Goal: Task Accomplishment & Management: Complete application form

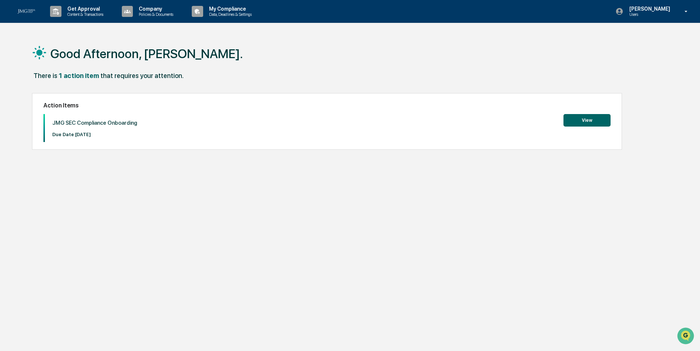
click at [575, 119] on button "View" at bounding box center [587, 120] width 47 height 13
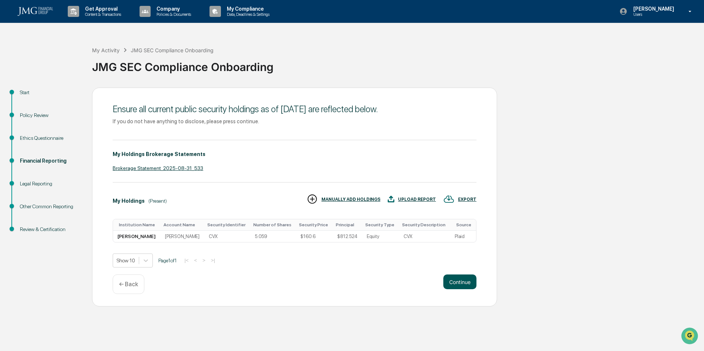
click at [465, 282] on button "Continue" at bounding box center [459, 282] width 33 height 15
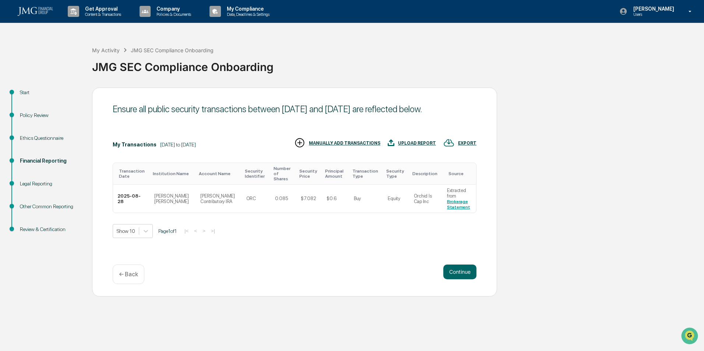
click at [465, 282] on div "Continue ← Back" at bounding box center [295, 275] width 364 height 20
click at [462, 273] on button "Continue" at bounding box center [459, 272] width 33 height 15
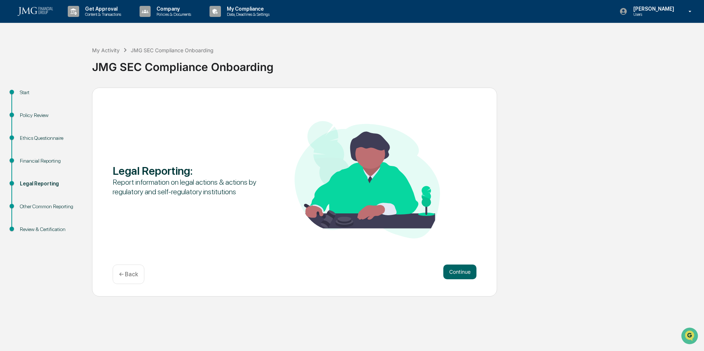
click at [462, 273] on button "Continue" at bounding box center [459, 272] width 33 height 15
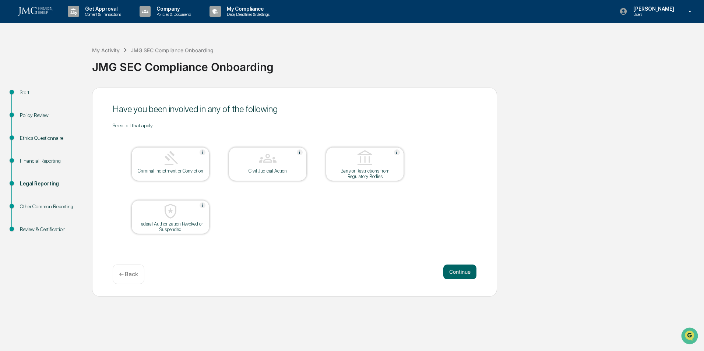
click at [462, 273] on button "Continue" at bounding box center [459, 272] width 33 height 15
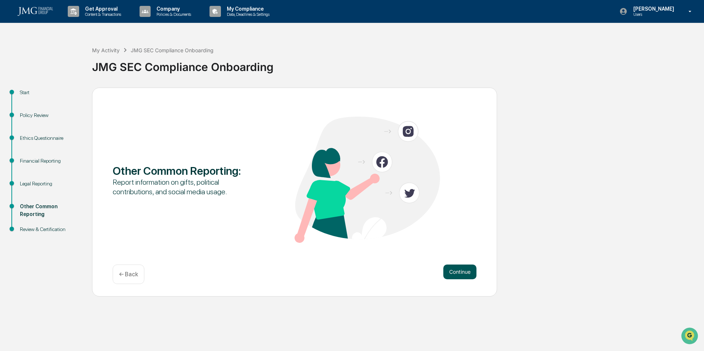
click at [467, 267] on button "Continue" at bounding box center [459, 272] width 33 height 15
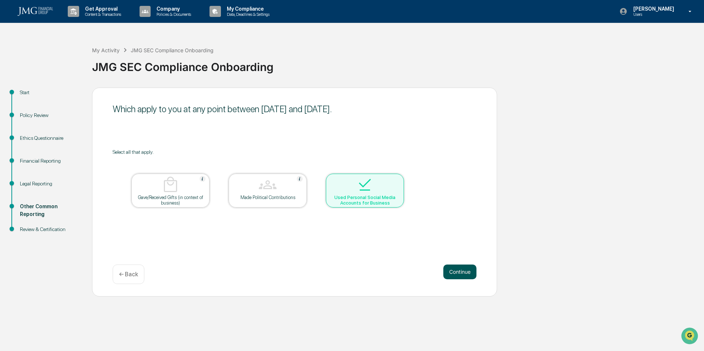
click at [471, 272] on button "Continue" at bounding box center [459, 272] width 33 height 15
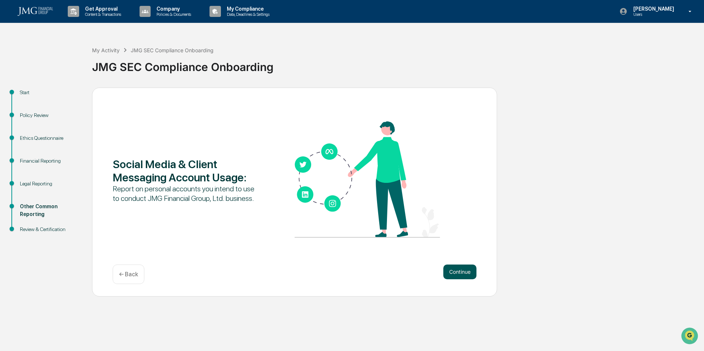
click at [456, 271] on button "Continue" at bounding box center [459, 272] width 33 height 15
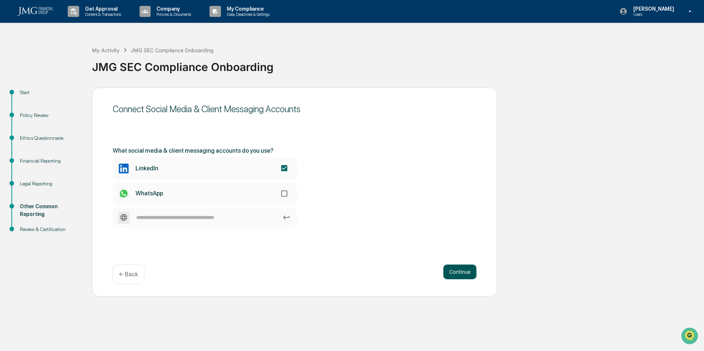
click at [449, 268] on button "Continue" at bounding box center [459, 272] width 33 height 15
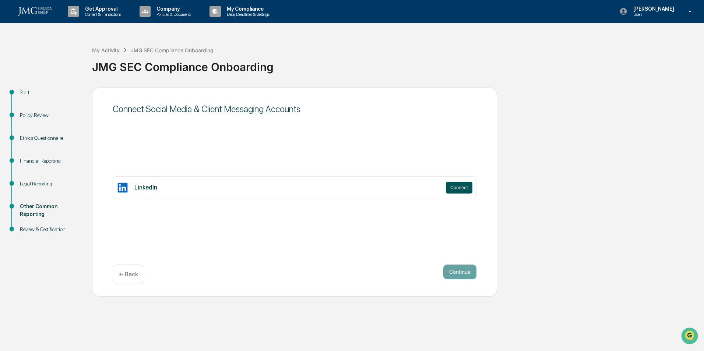
click at [450, 187] on button "Connect" at bounding box center [459, 188] width 27 height 12
click at [134, 278] on p "← Back" at bounding box center [128, 274] width 19 height 7
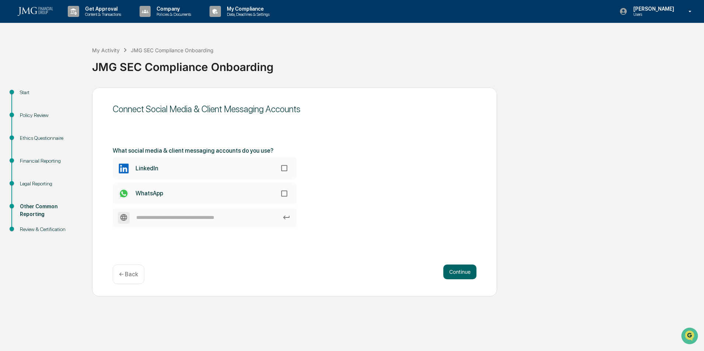
click at [127, 274] on p "← Back" at bounding box center [128, 274] width 19 height 7
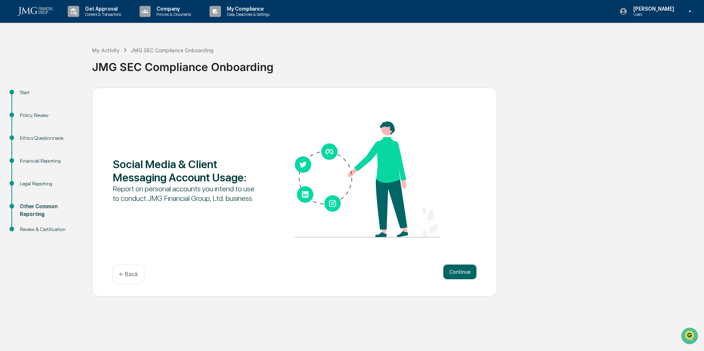
click at [48, 182] on div "Legal Reporting" at bounding box center [50, 184] width 60 height 8
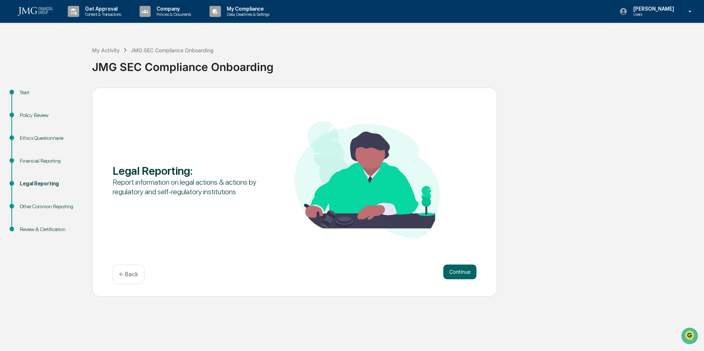
click at [43, 161] on div "Financial Reporting" at bounding box center [50, 161] width 60 height 8
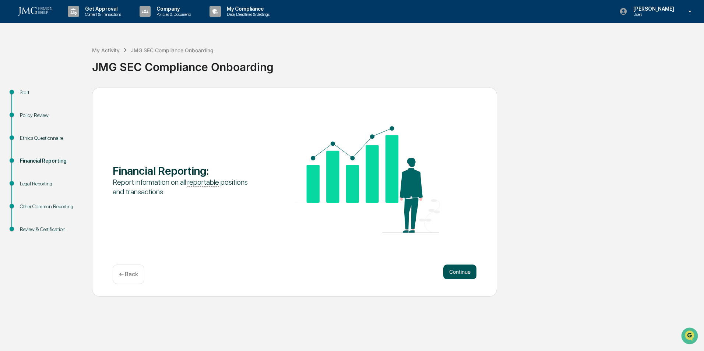
click at [459, 271] on button "Continue" at bounding box center [459, 272] width 33 height 15
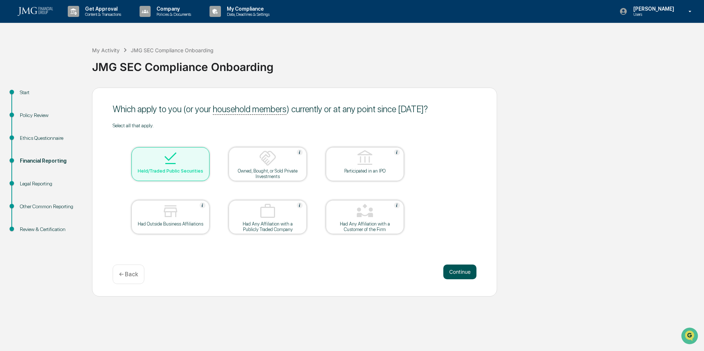
click at [461, 268] on button "Continue" at bounding box center [459, 272] width 33 height 15
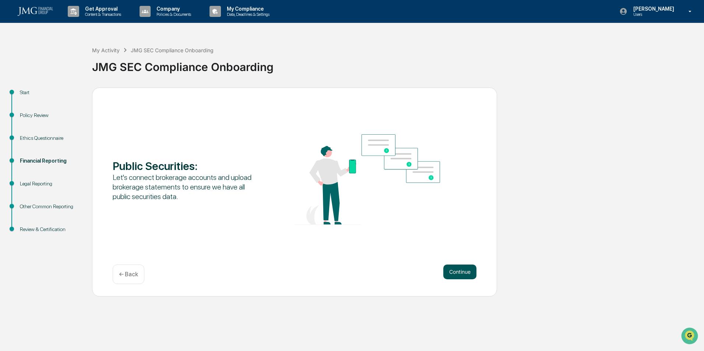
click at [457, 274] on button "Continue" at bounding box center [459, 272] width 33 height 15
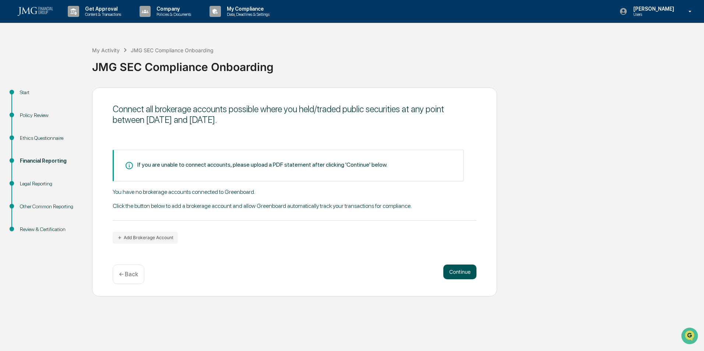
click at [455, 276] on button "Continue" at bounding box center [459, 272] width 33 height 15
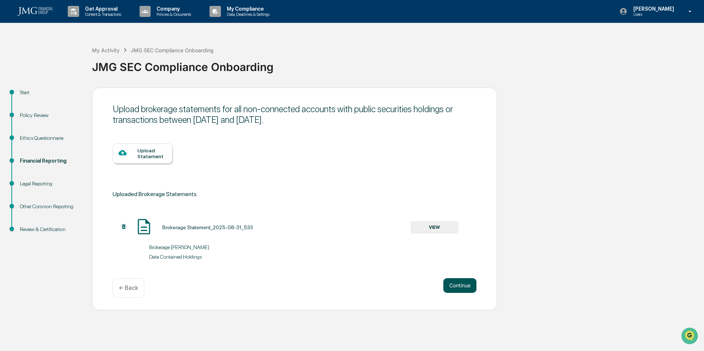
click at [456, 283] on button "Continue" at bounding box center [459, 285] width 33 height 15
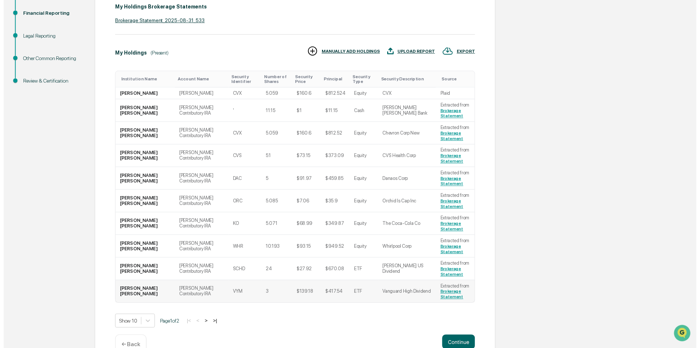
scroll to position [166, 0]
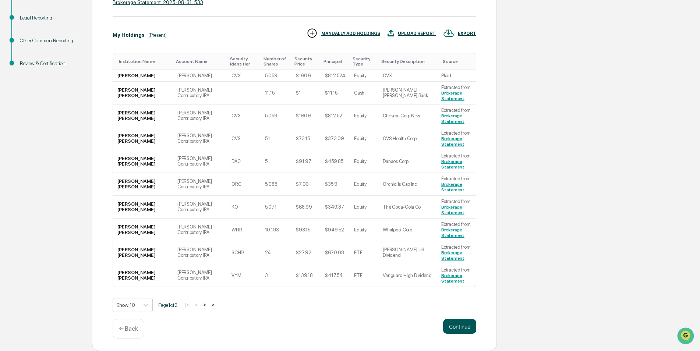
click at [463, 328] on button "Continue" at bounding box center [459, 326] width 33 height 15
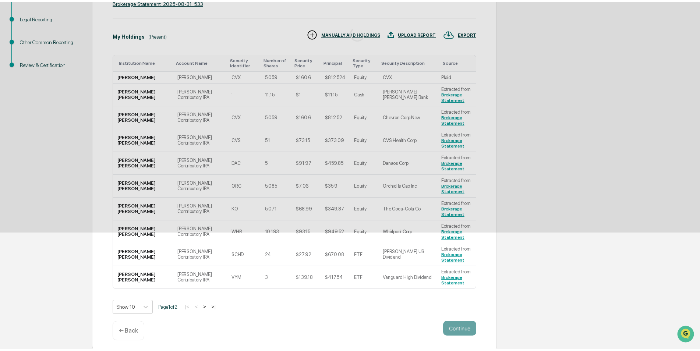
scroll to position [0, 0]
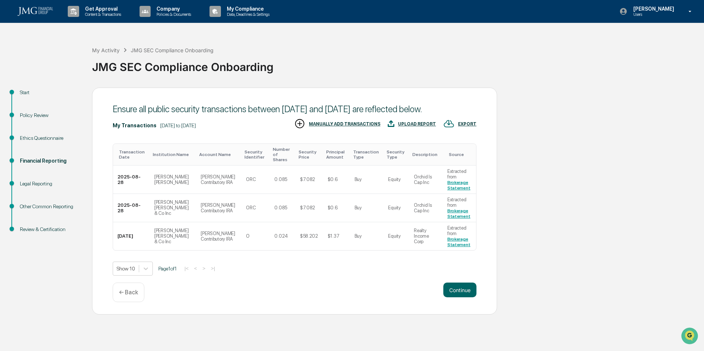
click at [123, 296] on p "← Back" at bounding box center [128, 292] width 19 height 7
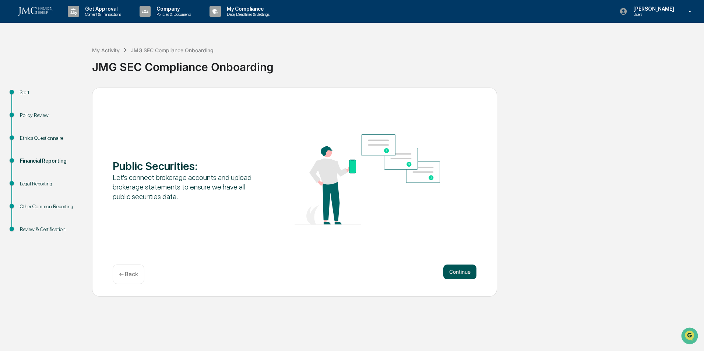
click at [469, 276] on button "Continue" at bounding box center [459, 272] width 33 height 15
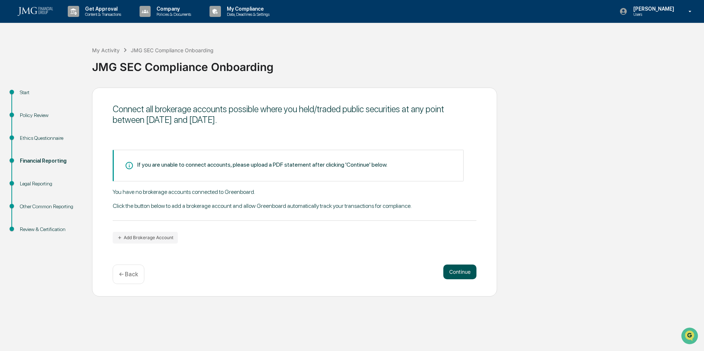
click at [460, 271] on button "Continue" at bounding box center [459, 272] width 33 height 15
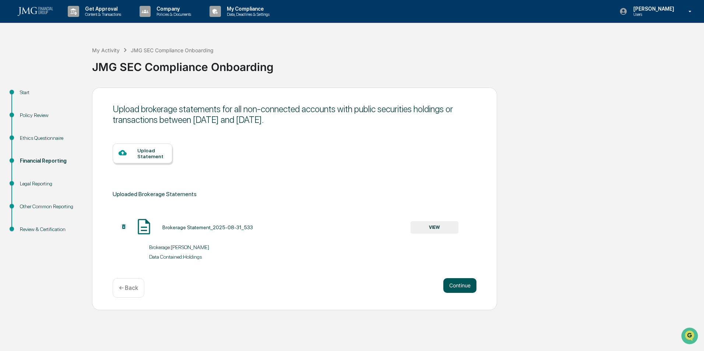
click at [464, 290] on button "Continue" at bounding box center [459, 285] width 33 height 15
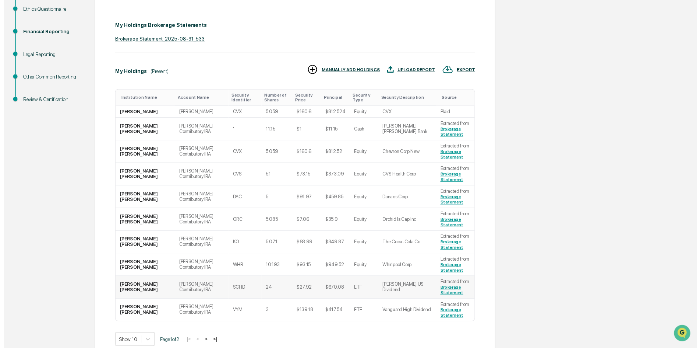
scroll to position [166, 0]
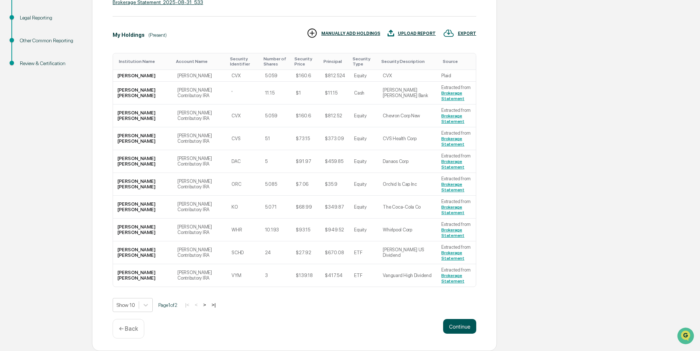
click at [454, 328] on button "Continue" at bounding box center [459, 326] width 33 height 15
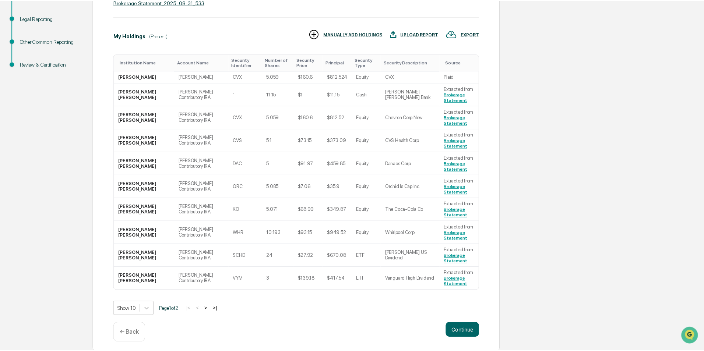
scroll to position [0, 0]
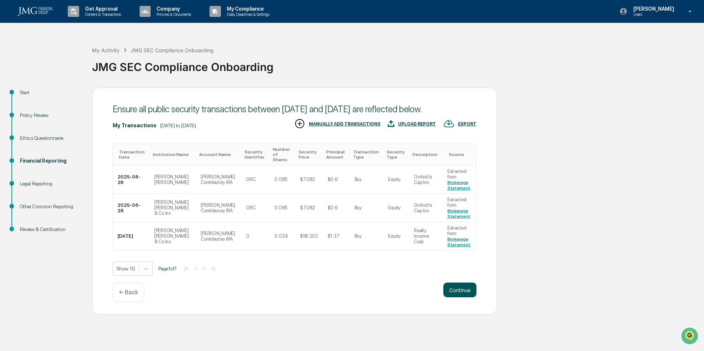
click at [450, 295] on button "Continue" at bounding box center [459, 290] width 33 height 15
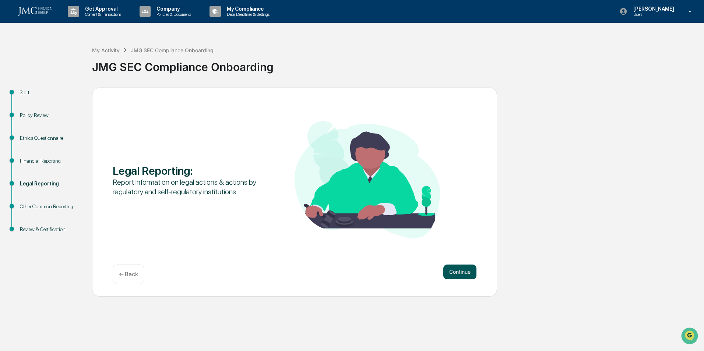
click at [452, 272] on button "Continue" at bounding box center [459, 272] width 33 height 15
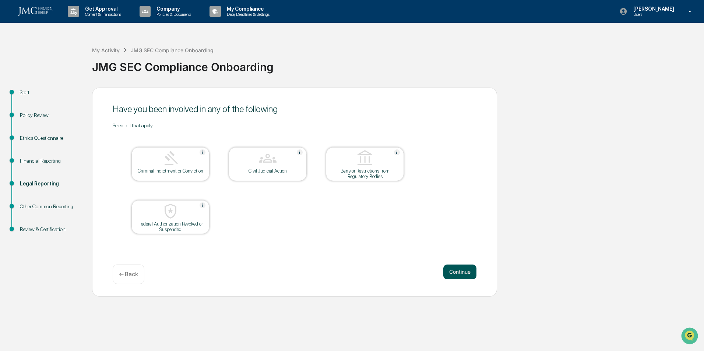
click at [454, 272] on button "Continue" at bounding box center [459, 272] width 33 height 15
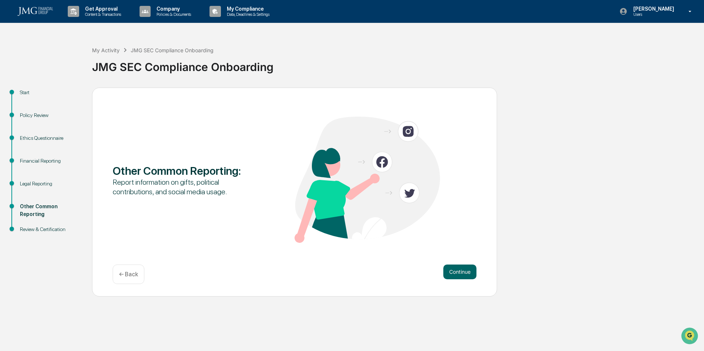
click at [454, 272] on button "Continue" at bounding box center [459, 272] width 33 height 15
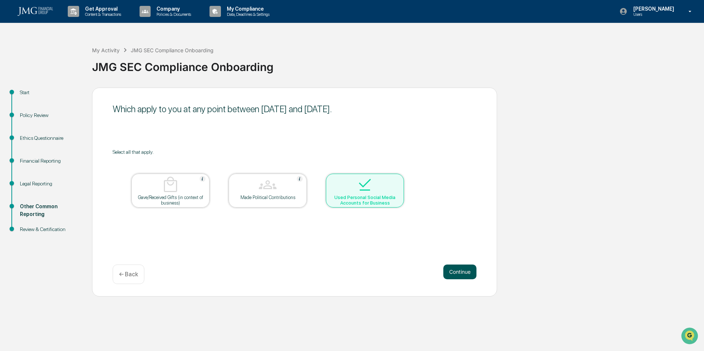
click at [454, 272] on button "Continue" at bounding box center [459, 272] width 33 height 15
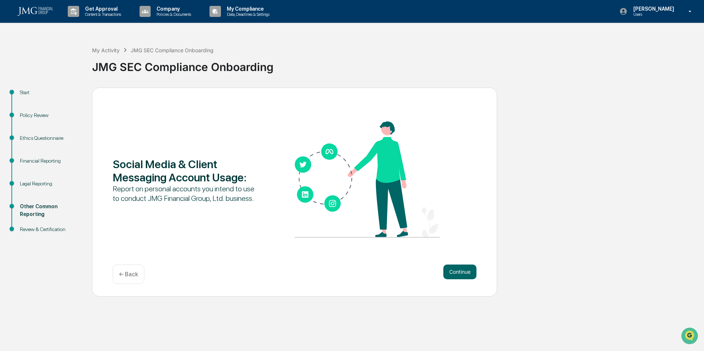
click at [454, 272] on button "Continue" at bounding box center [459, 272] width 33 height 15
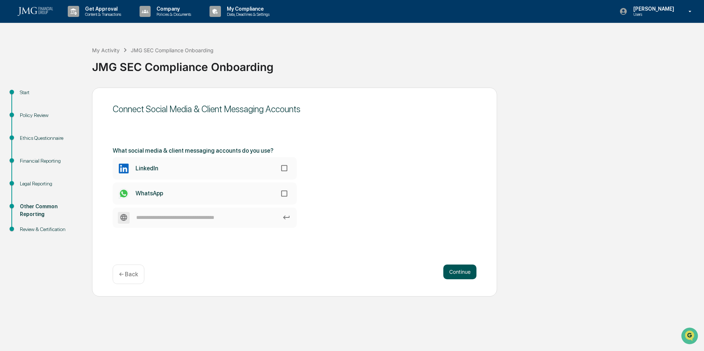
click at [454, 272] on button "Continue" at bounding box center [459, 272] width 33 height 15
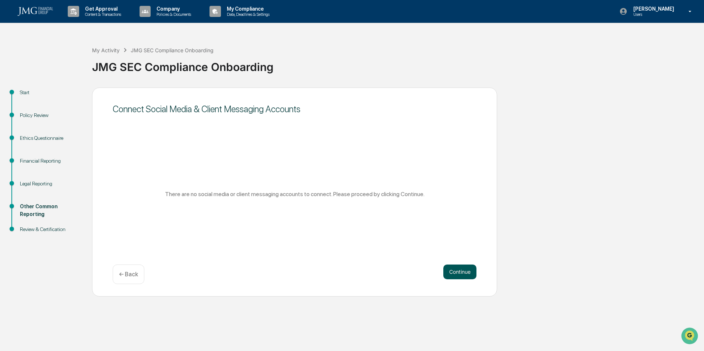
click at [454, 272] on button "Continue" at bounding box center [459, 272] width 33 height 15
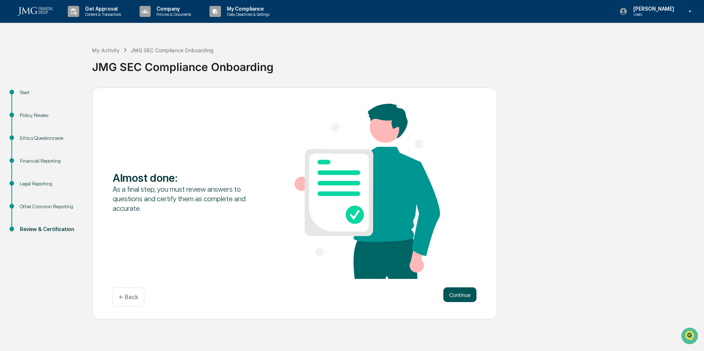
click at [454, 293] on button "Continue" at bounding box center [459, 295] width 33 height 15
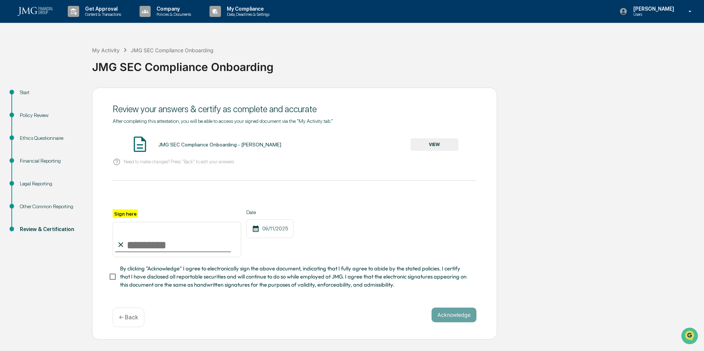
click at [433, 150] on button "VIEW" at bounding box center [435, 144] width 48 height 13
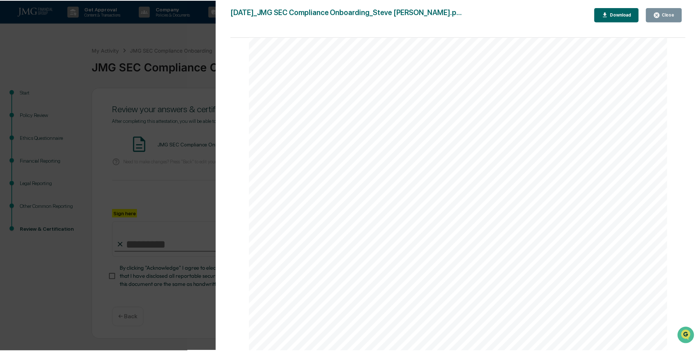
scroll to position [1952, 0]
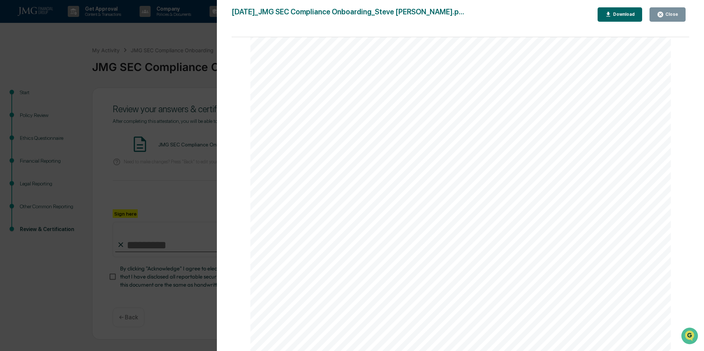
click at [676, 10] on button "Close" at bounding box center [668, 14] width 36 height 14
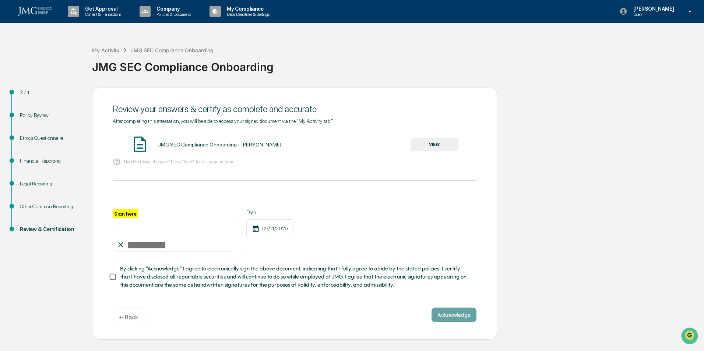
click at [39, 114] on div "Policy Review" at bounding box center [50, 116] width 60 height 8
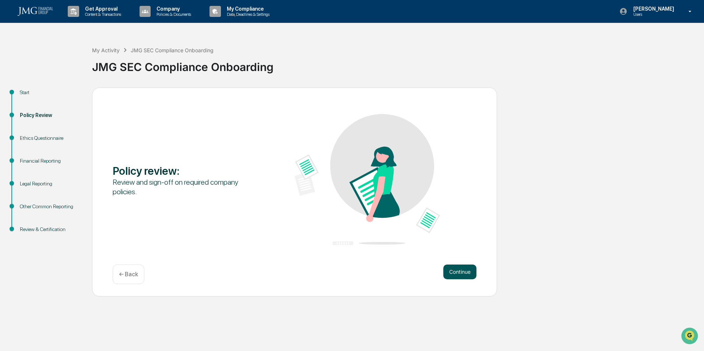
click at [448, 272] on button "Continue" at bounding box center [459, 272] width 33 height 15
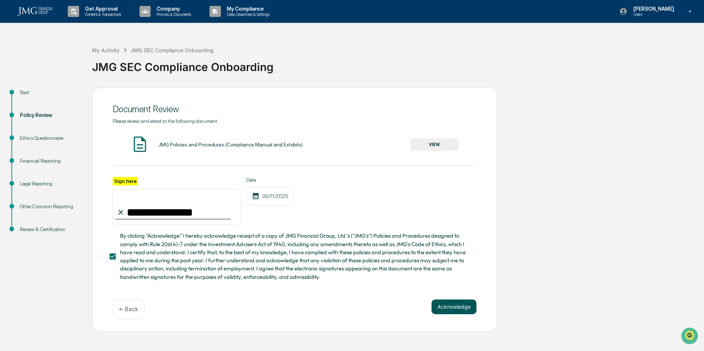
click at [450, 307] on button "Acknowledge" at bounding box center [454, 307] width 45 height 15
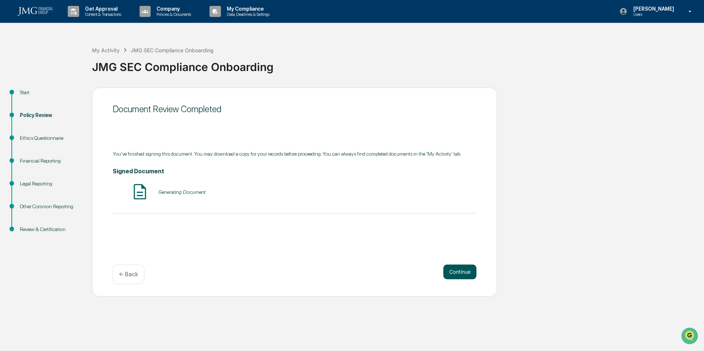
click at [458, 276] on button "Continue" at bounding box center [459, 272] width 33 height 15
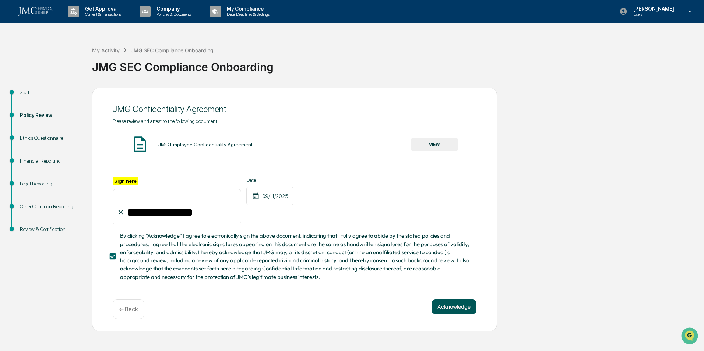
click at [457, 310] on button "Acknowledge" at bounding box center [454, 307] width 45 height 15
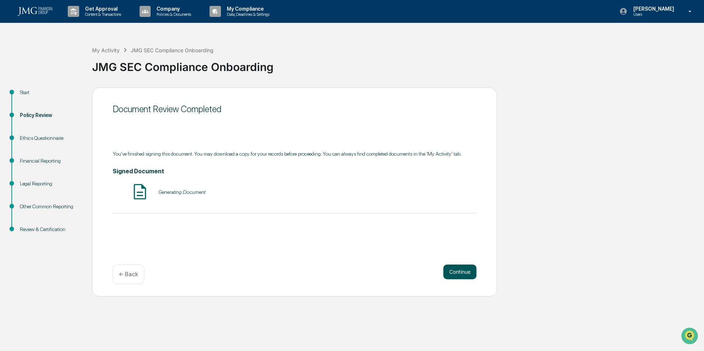
click at [456, 277] on button "Continue" at bounding box center [459, 272] width 33 height 15
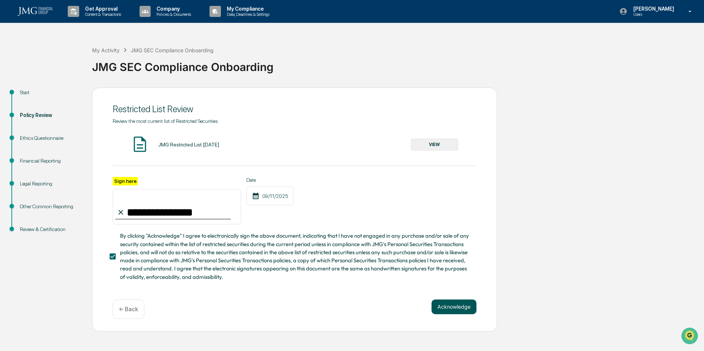
click at [457, 305] on button "Acknowledge" at bounding box center [454, 307] width 45 height 15
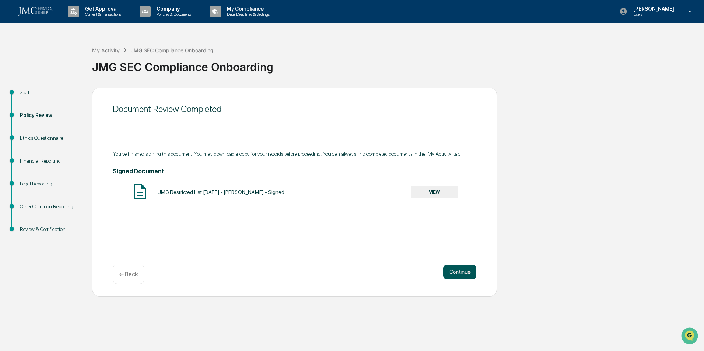
click at [461, 274] on button "Continue" at bounding box center [459, 272] width 33 height 15
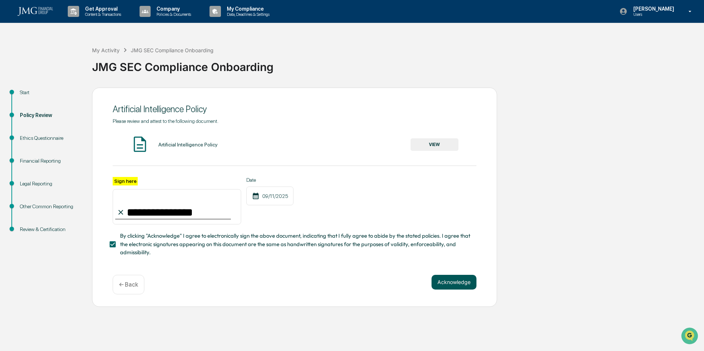
click at [458, 290] on button "Acknowledge" at bounding box center [454, 282] width 45 height 15
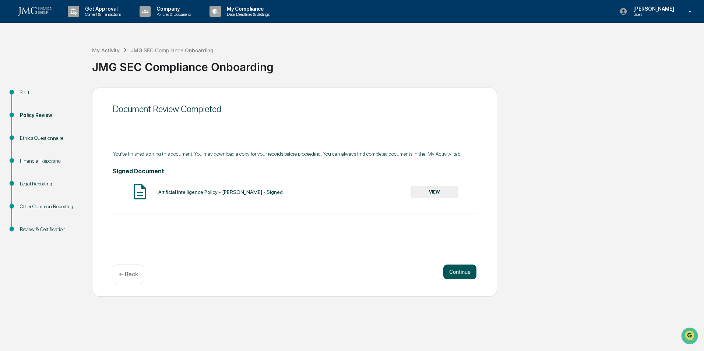
click at [462, 274] on button "Continue" at bounding box center [459, 272] width 33 height 15
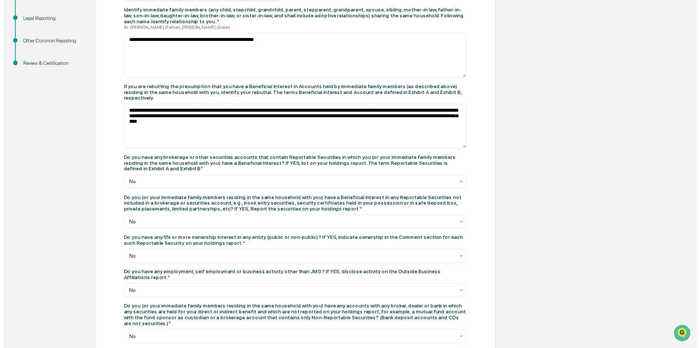
scroll to position [314, 0]
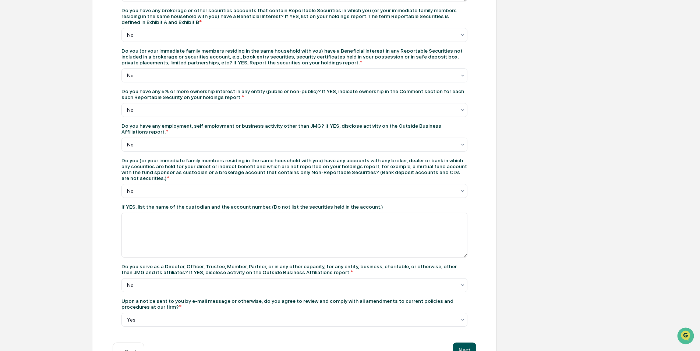
click at [464, 343] on button "Next" at bounding box center [465, 350] width 24 height 15
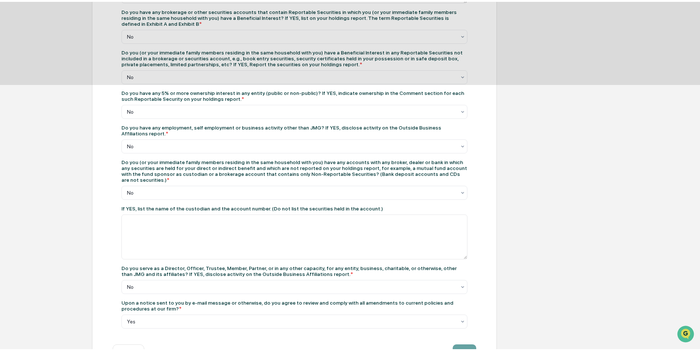
scroll to position [0, 0]
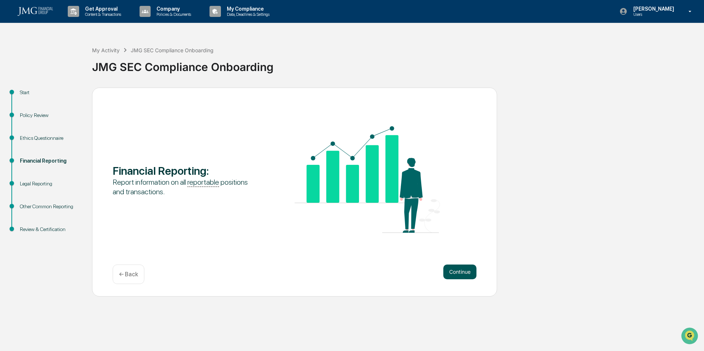
click at [458, 275] on button "Continue" at bounding box center [459, 272] width 33 height 15
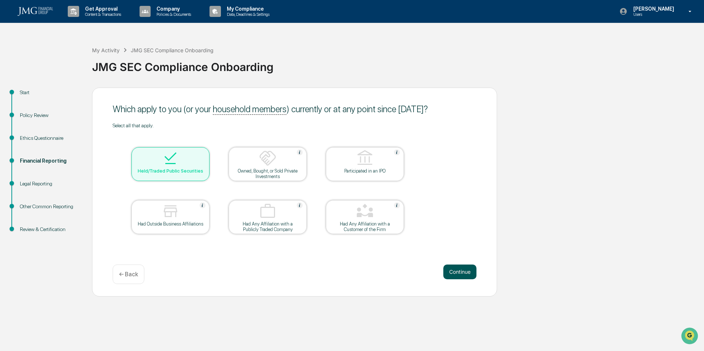
click at [455, 272] on button "Continue" at bounding box center [459, 272] width 33 height 15
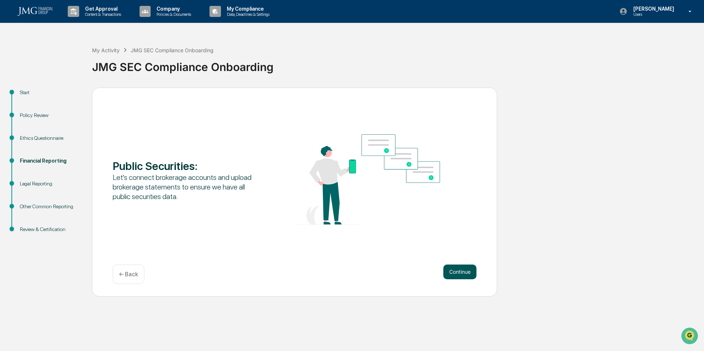
click at [460, 274] on button "Continue" at bounding box center [459, 272] width 33 height 15
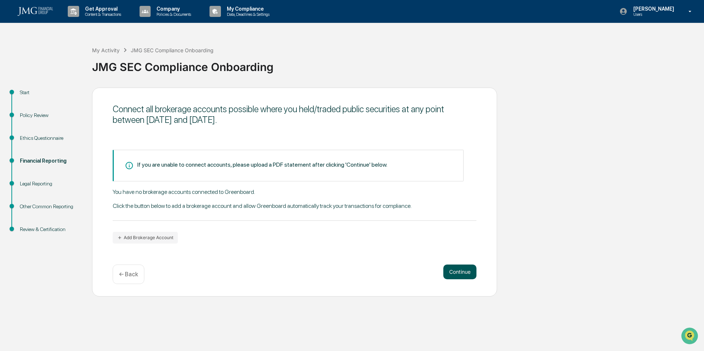
click at [457, 274] on button "Continue" at bounding box center [459, 272] width 33 height 15
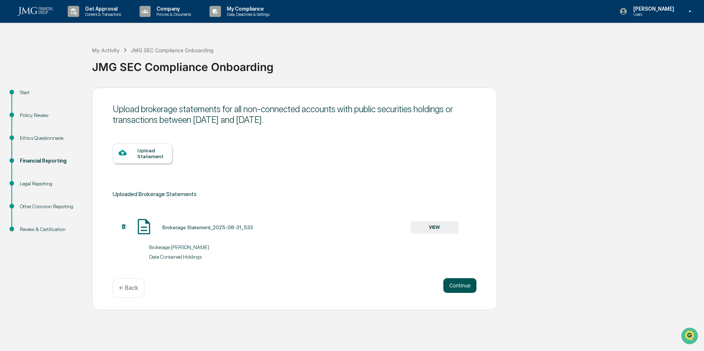
click at [460, 282] on button "Continue" at bounding box center [459, 285] width 33 height 15
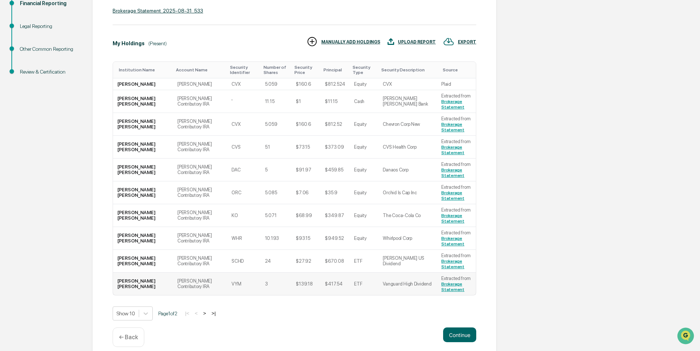
scroll to position [166, 0]
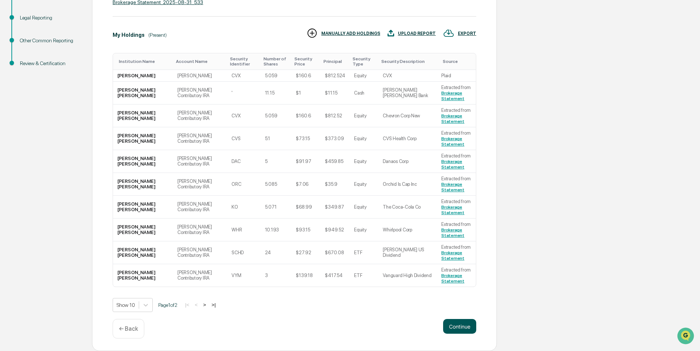
click at [465, 326] on button "Continue" at bounding box center [459, 326] width 33 height 15
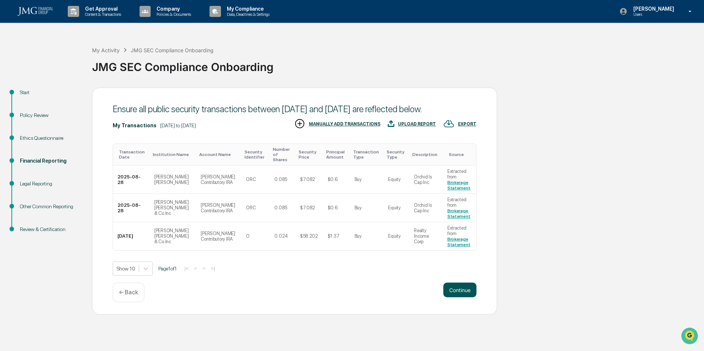
click at [460, 296] on button "Continue" at bounding box center [459, 290] width 33 height 15
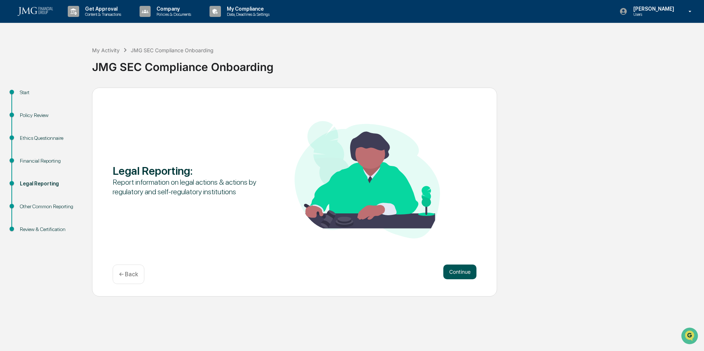
click at [460, 277] on button "Continue" at bounding box center [459, 272] width 33 height 15
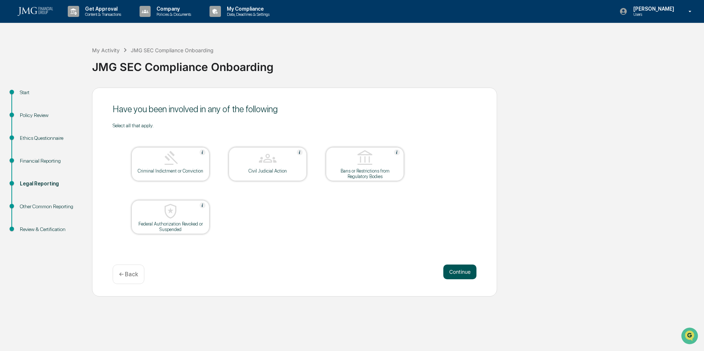
click at [460, 276] on button "Continue" at bounding box center [459, 272] width 33 height 15
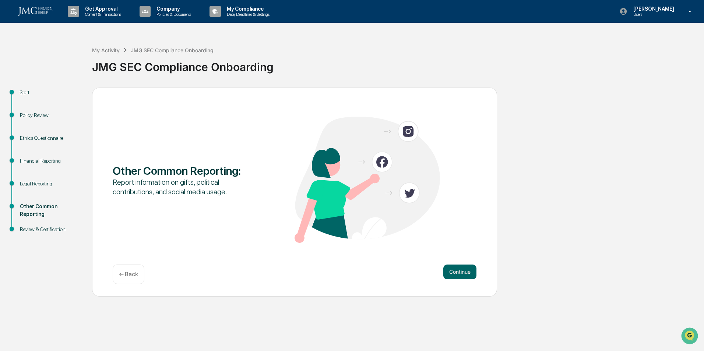
click at [460, 276] on button "Continue" at bounding box center [459, 272] width 33 height 15
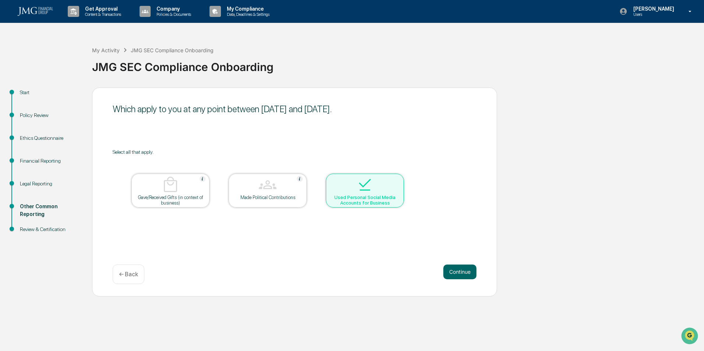
click at [460, 276] on button "Continue" at bounding box center [459, 272] width 33 height 15
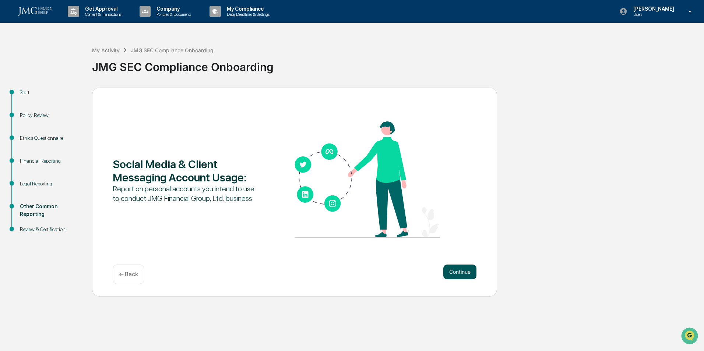
click at [460, 275] on button "Continue" at bounding box center [459, 272] width 33 height 15
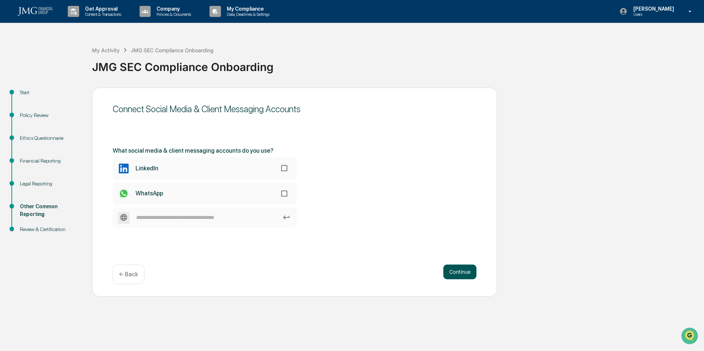
click at [460, 275] on button "Continue" at bounding box center [459, 272] width 33 height 15
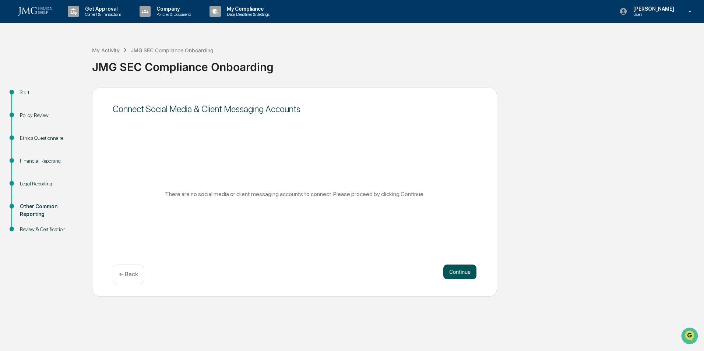
click at [460, 275] on button "Continue" at bounding box center [459, 272] width 33 height 15
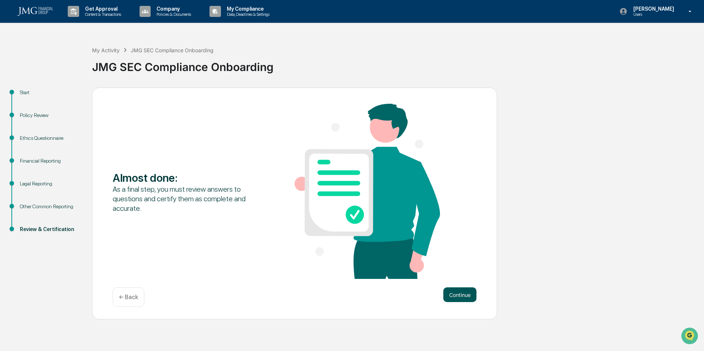
click at [465, 292] on button "Continue" at bounding box center [459, 295] width 33 height 15
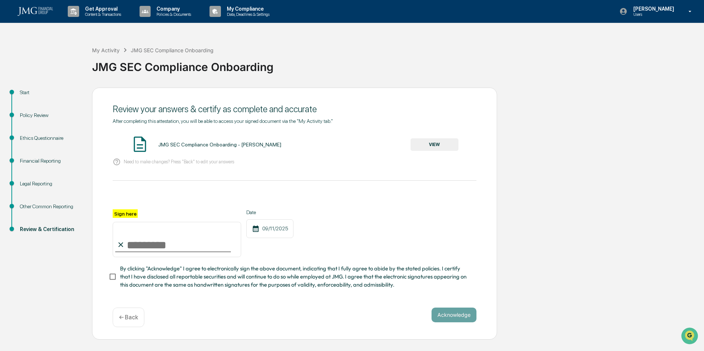
click at [424, 147] on button "VIEW" at bounding box center [435, 144] width 48 height 13
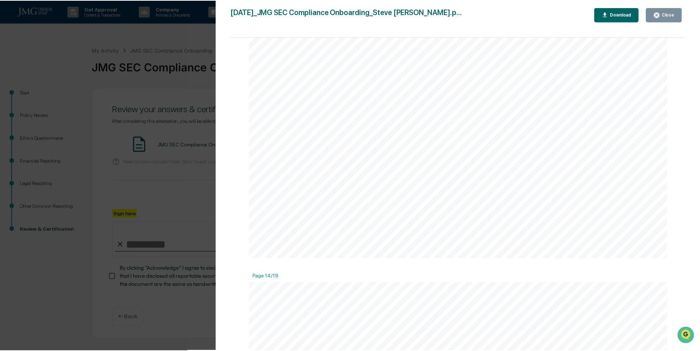
scroll to position [7106, 0]
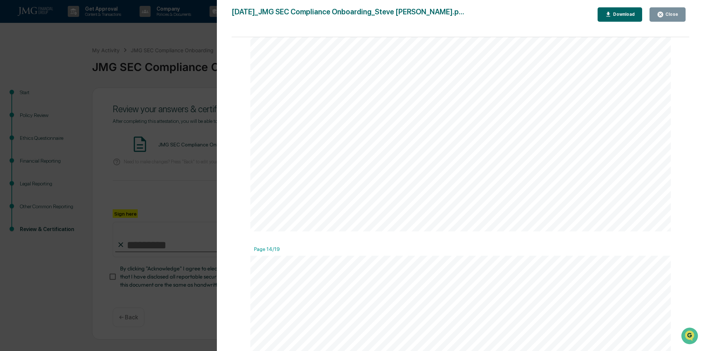
click at [673, 15] on div "Close" at bounding box center [671, 14] width 14 height 5
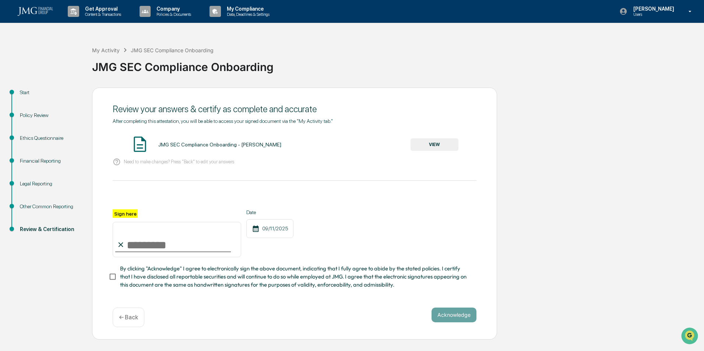
click at [159, 242] on input "Sign here" at bounding box center [177, 239] width 129 height 35
type input "**********"
click at [277, 256] on div "Date 09/11/2025" at bounding box center [269, 234] width 47 height 48
click at [446, 318] on button "Acknowledge" at bounding box center [454, 315] width 45 height 15
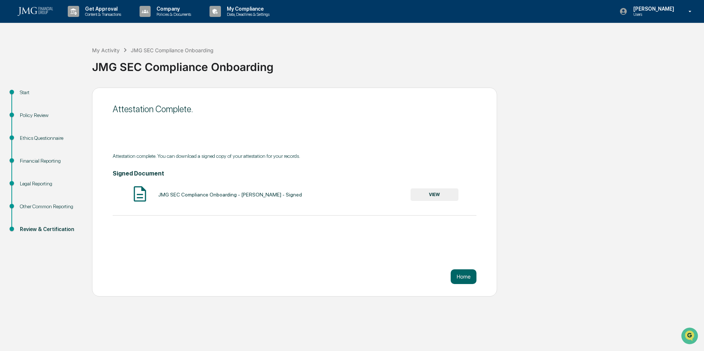
click at [424, 194] on button "VIEW" at bounding box center [435, 195] width 48 height 13
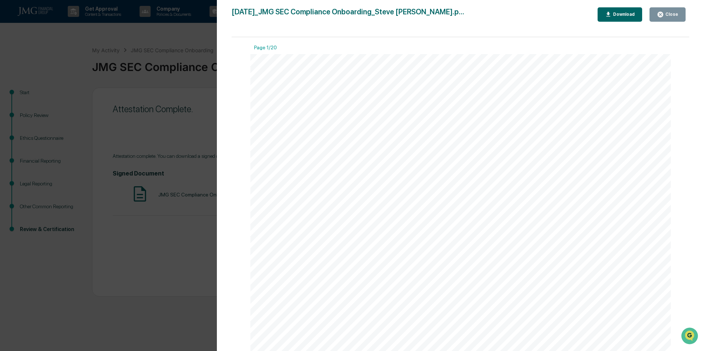
click at [625, 18] on button "Download" at bounding box center [620, 14] width 45 height 14
click at [659, 13] on icon "button" at bounding box center [660, 14] width 7 height 7
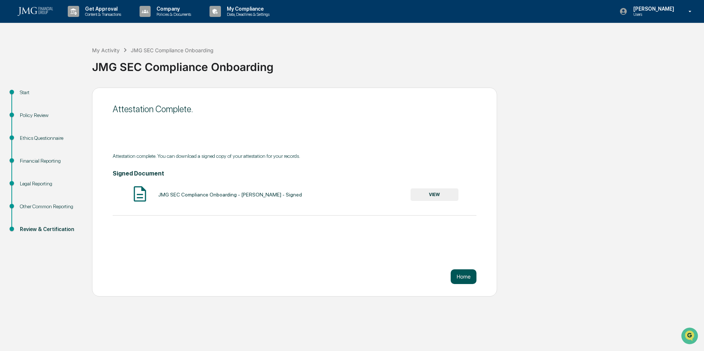
click at [469, 274] on button "Home" at bounding box center [464, 277] width 26 height 15
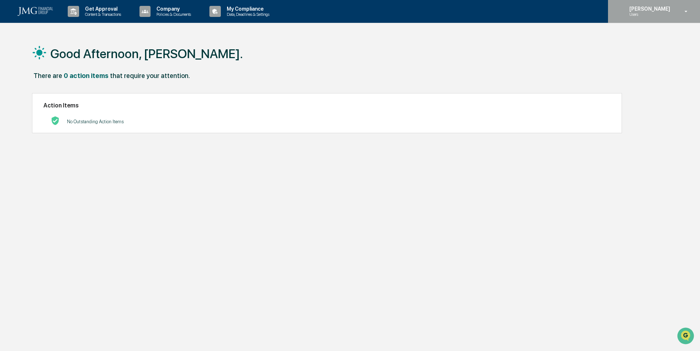
click at [657, 13] on p "Users" at bounding box center [649, 14] width 50 height 5
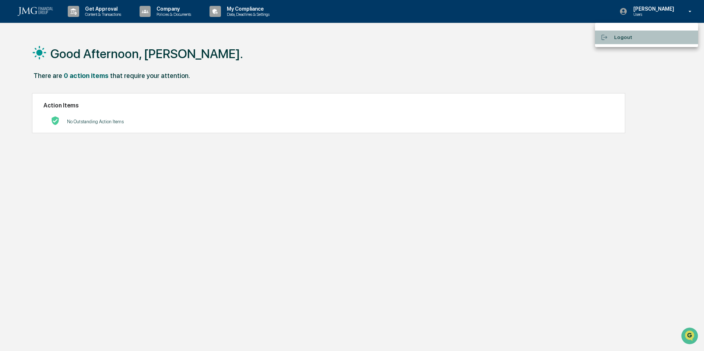
click at [632, 42] on li "Logout" at bounding box center [646, 38] width 103 height 14
click at [81, 123] on p "No Outstanding Action Items" at bounding box center [95, 122] width 57 height 6
click at [80, 129] on div "Action Items No Outstanding Action Items" at bounding box center [327, 113] width 590 height 40
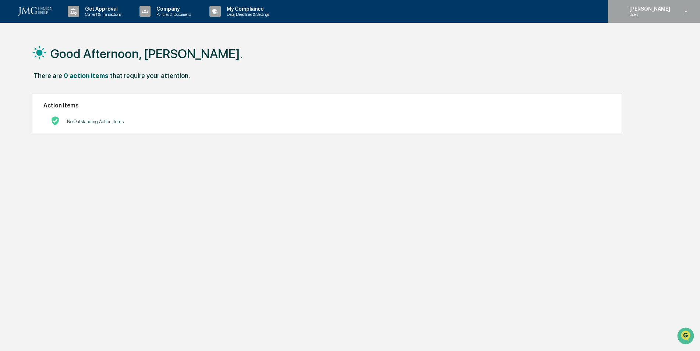
click at [674, 10] on p "[PERSON_NAME]" at bounding box center [649, 9] width 50 height 6
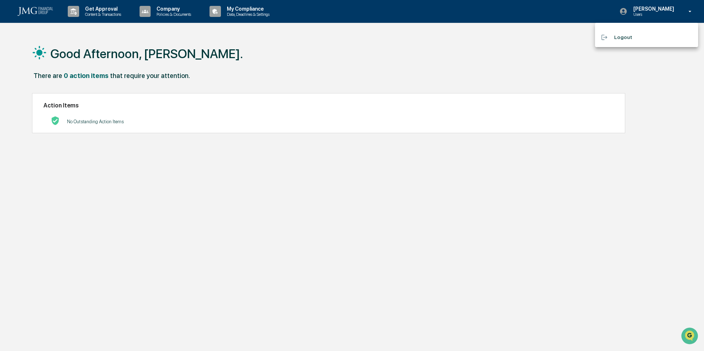
click at [638, 36] on li "Logout" at bounding box center [646, 38] width 103 height 14
click at [85, 122] on p "No Outstanding Action Items" at bounding box center [95, 122] width 57 height 6
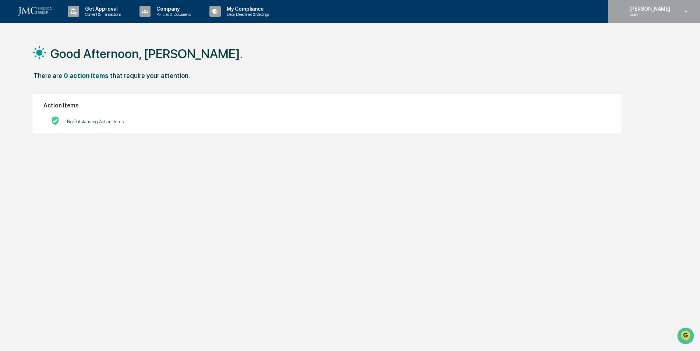
click at [664, 8] on p "[PERSON_NAME]" at bounding box center [649, 9] width 50 height 6
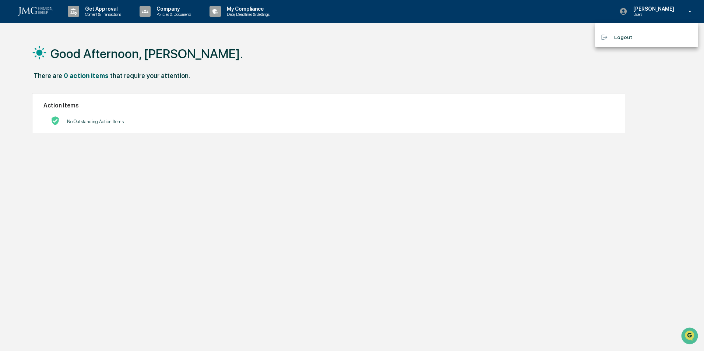
drag, startPoint x: 409, startPoint y: 55, endPoint x: 379, endPoint y: 52, distance: 30.8
click at [408, 56] on div at bounding box center [352, 175] width 704 height 351
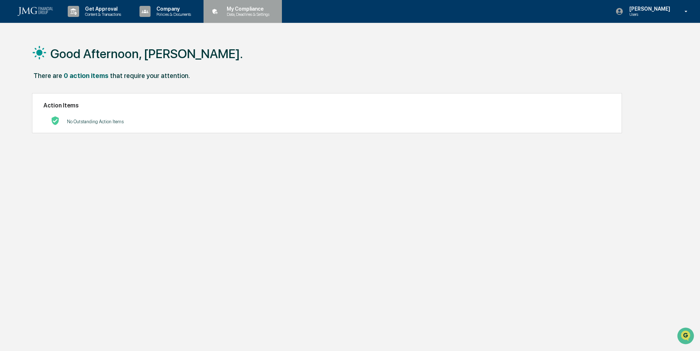
click at [252, 15] on p "Data, Deadlines & Settings" at bounding box center [247, 14] width 52 height 5
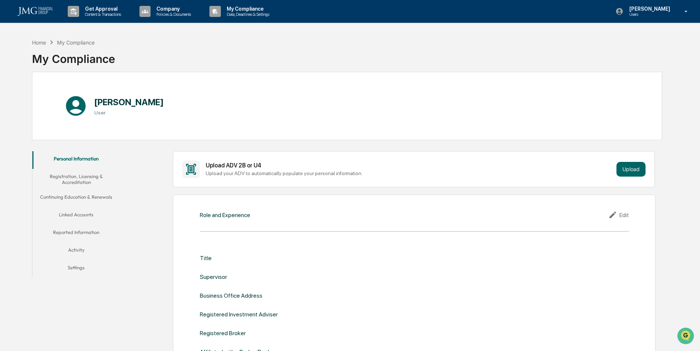
click at [50, 44] on icon at bounding box center [51, 42] width 8 height 8
click at [86, 216] on button "Linked Accounts" at bounding box center [76, 216] width 88 height 18
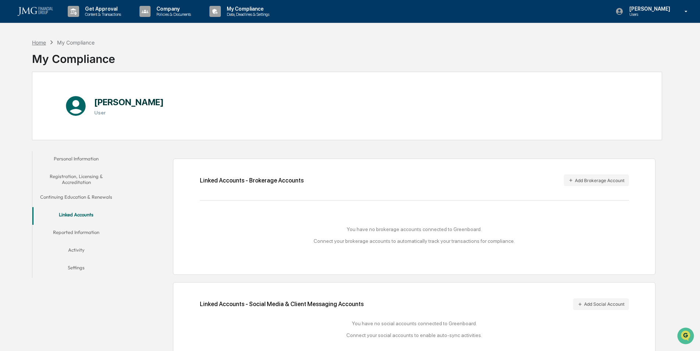
click at [45, 42] on div "Home" at bounding box center [39, 42] width 14 height 6
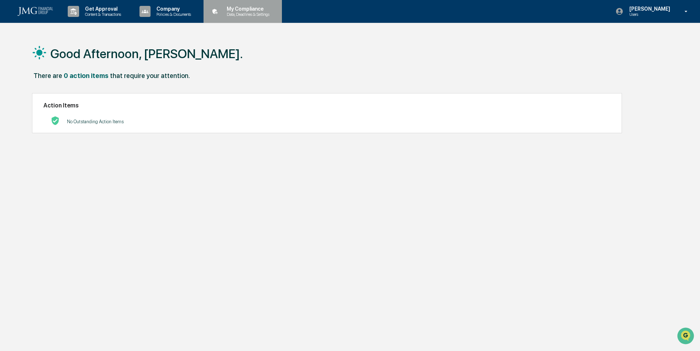
click at [252, 12] on p "Data, Deadlines & Settings" at bounding box center [247, 14] width 52 height 5
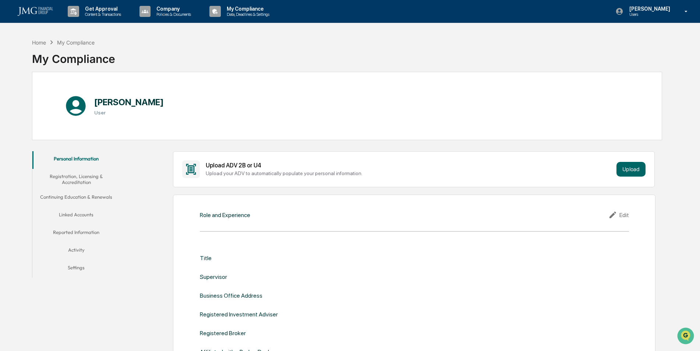
click at [84, 214] on button "Linked Accounts" at bounding box center [76, 216] width 88 height 18
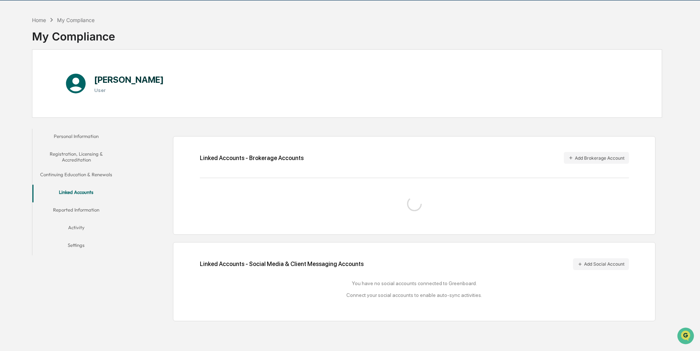
scroll to position [35, 0]
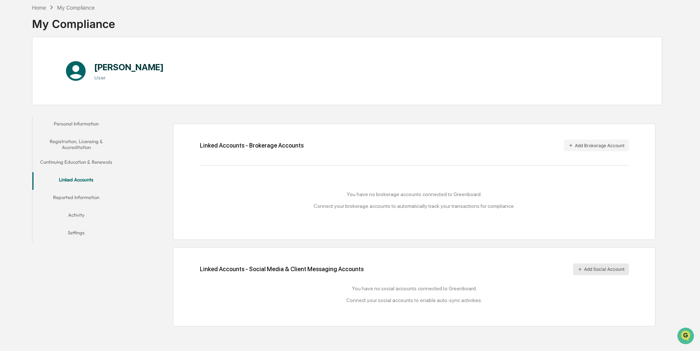
click at [599, 270] on button "Add Social Account" at bounding box center [601, 270] width 56 height 12
drag, startPoint x: 434, startPoint y: 297, endPoint x: 400, endPoint y: 290, distance: 34.2
click at [400, 290] on div "You have no social accounts connected to Greenboard. Connect your social accoun…" at bounding box center [414, 295] width 429 height 18
drag, startPoint x: 400, startPoint y: 290, endPoint x: 410, endPoint y: 300, distance: 13.8
click at [410, 300] on div "You have no social accounts connected to Greenboard. Connect your social accoun…" at bounding box center [414, 295] width 429 height 18
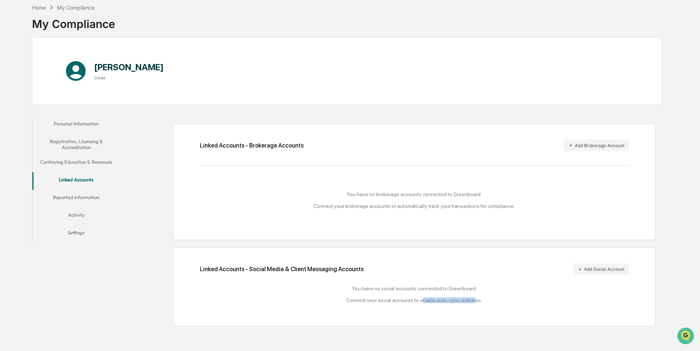
drag, startPoint x: 423, startPoint y: 303, endPoint x: 472, endPoint y: 306, distance: 49.8
click at [472, 306] on div "Linked Accounts - Social Media & Client Messaging Accounts Add Social Account Y…" at bounding box center [414, 287] width 429 height 47
drag, startPoint x: 472, startPoint y: 306, endPoint x: 409, endPoint y: 302, distance: 63.1
click at [409, 302] on div "You have no social accounts connected to Greenboard. Connect your social accoun…" at bounding box center [414, 295] width 429 height 18
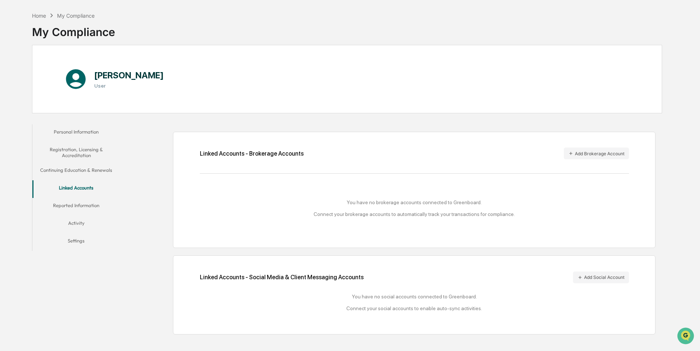
scroll to position [0, 0]
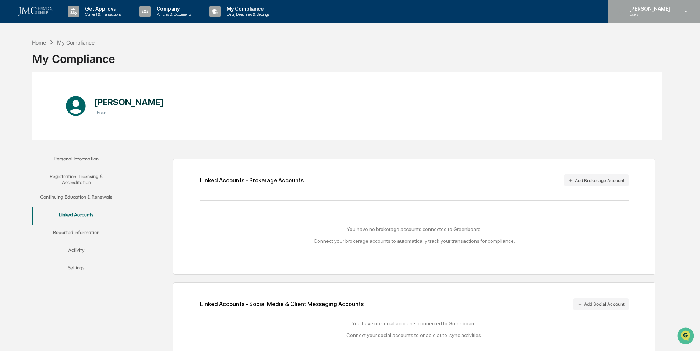
click at [631, 12] on p "Users" at bounding box center [649, 14] width 50 height 5
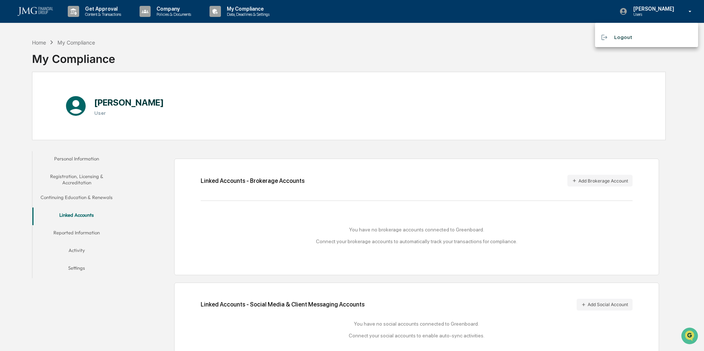
click at [503, 5] on div at bounding box center [352, 175] width 704 height 351
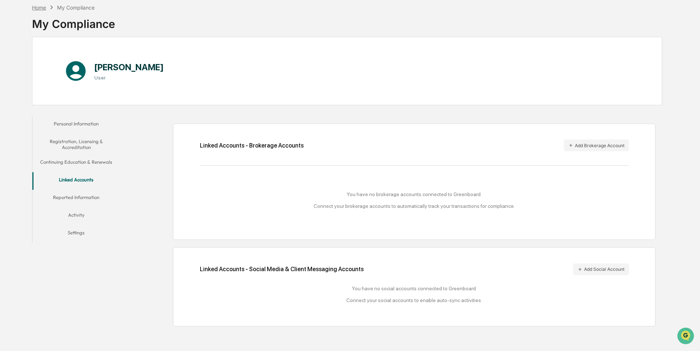
scroll to position [33, 0]
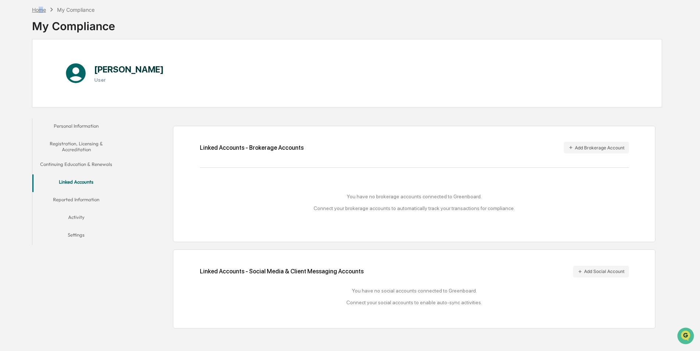
click at [42, 7] on div "Home" at bounding box center [39, 10] width 14 height 6
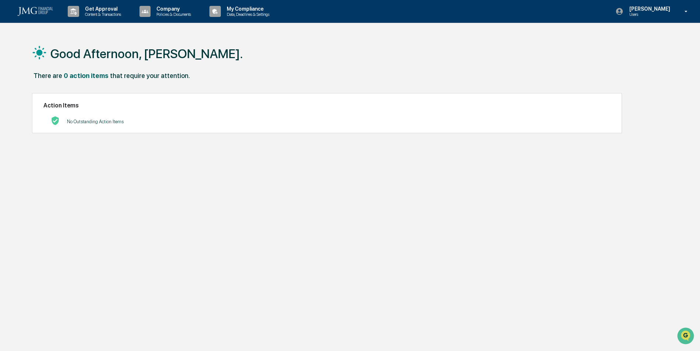
click at [34, 14] on img at bounding box center [35, 11] width 35 height 9
click at [617, 10] on div "[PERSON_NAME] Users" at bounding box center [654, 11] width 92 height 23
drag, startPoint x: 622, startPoint y: 36, endPoint x: 615, endPoint y: 36, distance: 7.4
click at [622, 36] on li "Logout" at bounding box center [646, 38] width 103 height 14
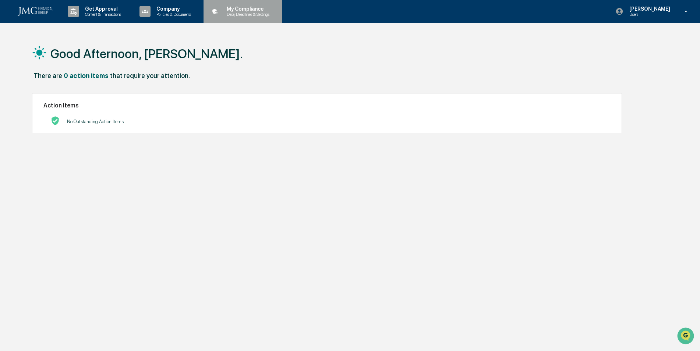
click at [243, 8] on p "My Compliance" at bounding box center [247, 9] width 52 height 6
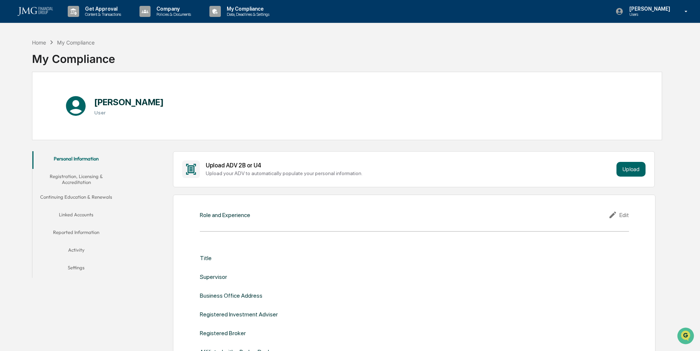
click at [91, 177] on button "Registration, Licensing & Accreditation" at bounding box center [76, 179] width 88 height 21
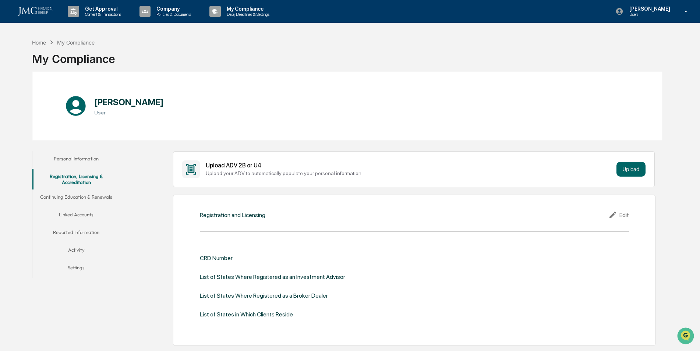
click at [95, 198] on button "Continuing Education & Renewals" at bounding box center [76, 199] width 88 height 18
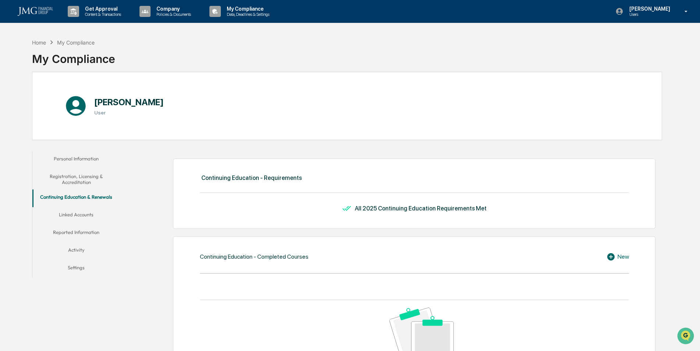
click at [89, 231] on button "Reported Information" at bounding box center [76, 234] width 88 height 18
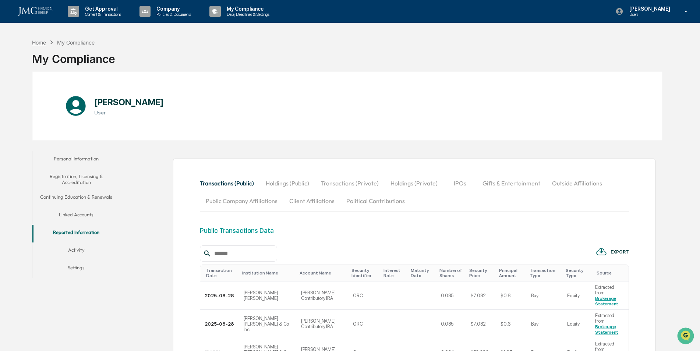
click at [42, 43] on div "Home" at bounding box center [39, 42] width 14 height 6
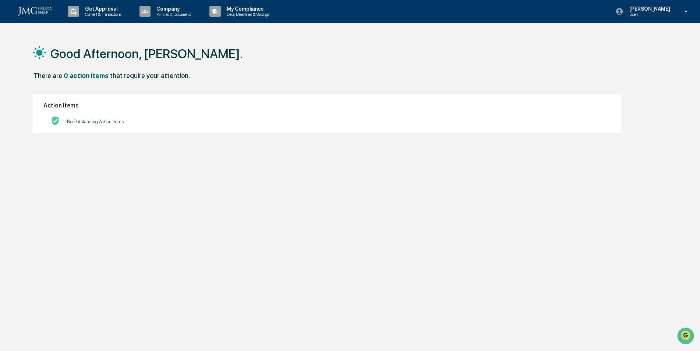
click at [331, 61] on div "Good Afternoon, [PERSON_NAME]." at bounding box center [347, 53] width 630 height 37
click at [103, 13] on p "Content & Transactions" at bounding box center [102, 14] width 46 height 5
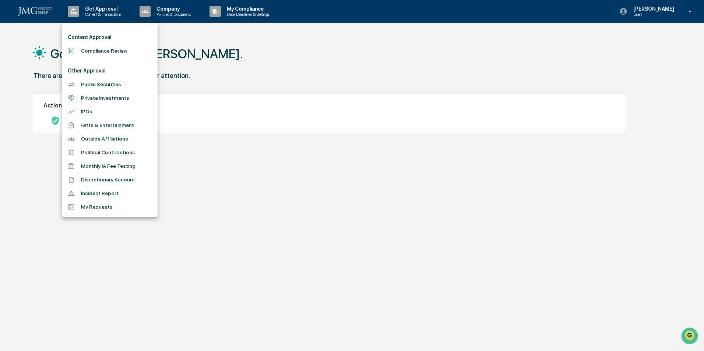
click at [109, 52] on li "Compliance Review" at bounding box center [110, 51] width 96 height 14
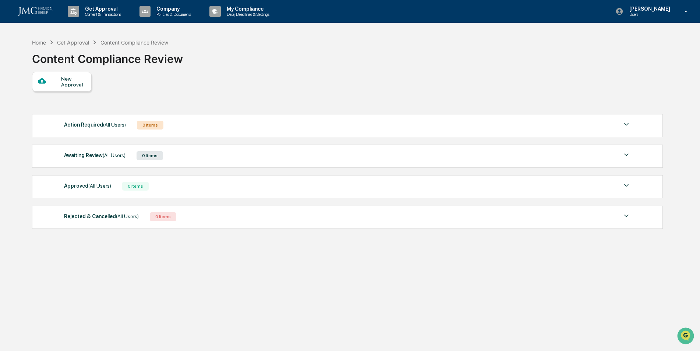
click at [126, 186] on div "0 Items" at bounding box center [135, 186] width 27 height 9
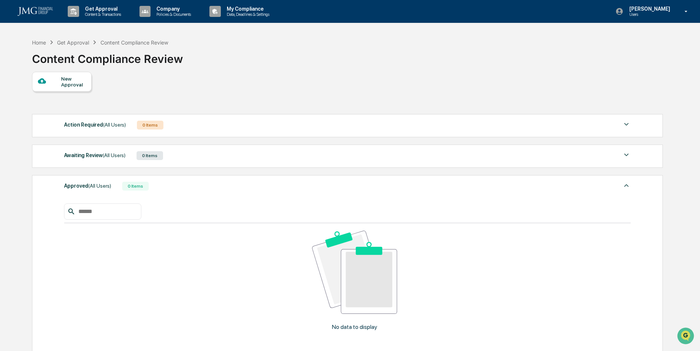
click at [126, 186] on div "0 Items" at bounding box center [135, 186] width 27 height 9
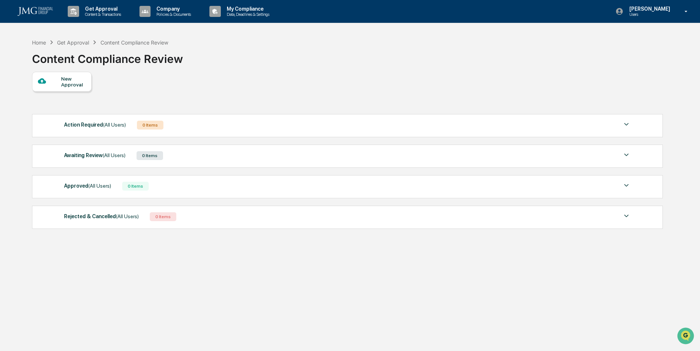
click at [101, 152] on div "Awaiting Review (All Users)" at bounding box center [94, 156] width 61 height 10
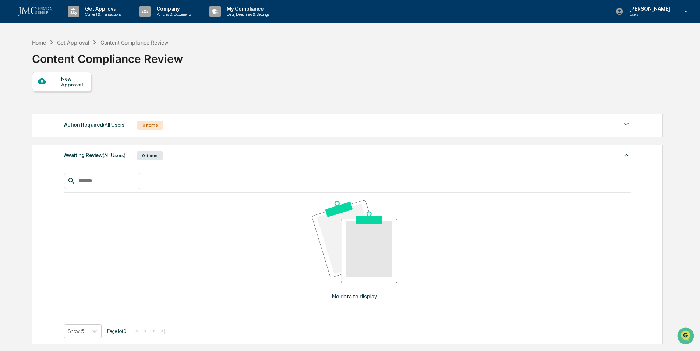
click at [101, 152] on div "Awaiting Review (All Users)" at bounding box center [94, 156] width 61 height 10
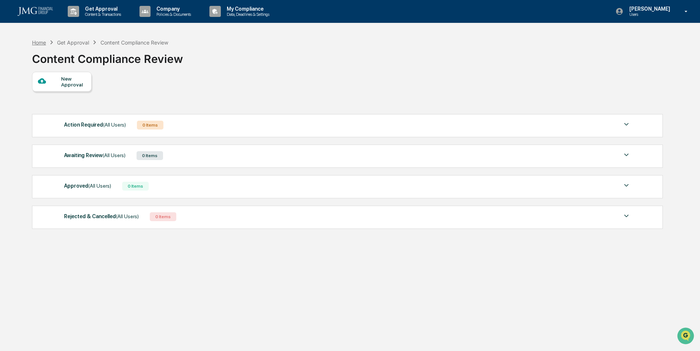
click at [42, 41] on div "Home" at bounding box center [39, 42] width 14 height 6
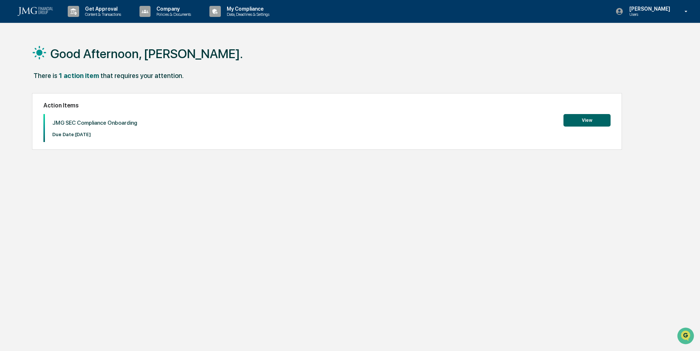
click at [598, 123] on button "View" at bounding box center [587, 120] width 47 height 13
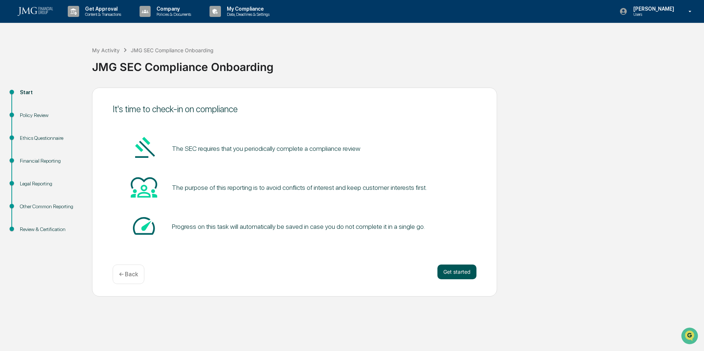
click at [457, 277] on button "Get started" at bounding box center [456, 272] width 39 height 15
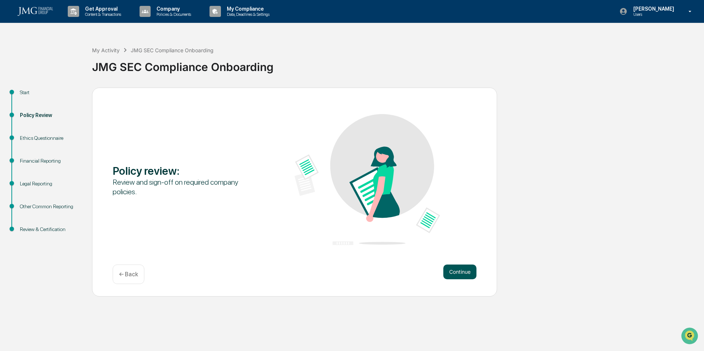
click at [457, 277] on button "Continue" at bounding box center [459, 272] width 33 height 15
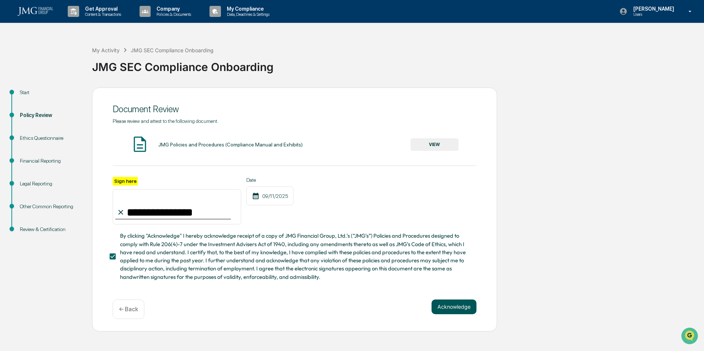
click at [453, 307] on button "Acknowledge" at bounding box center [454, 307] width 45 height 15
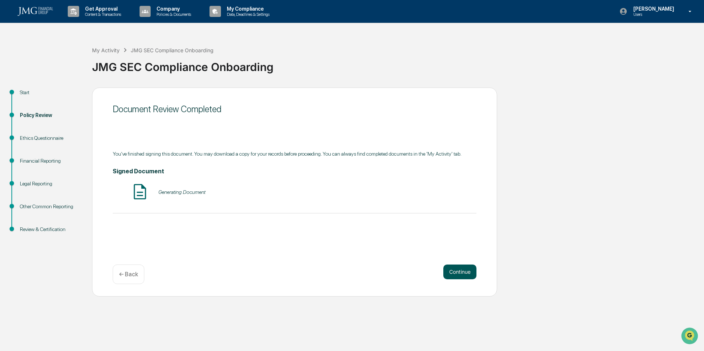
click at [457, 272] on button "Continue" at bounding box center [459, 272] width 33 height 15
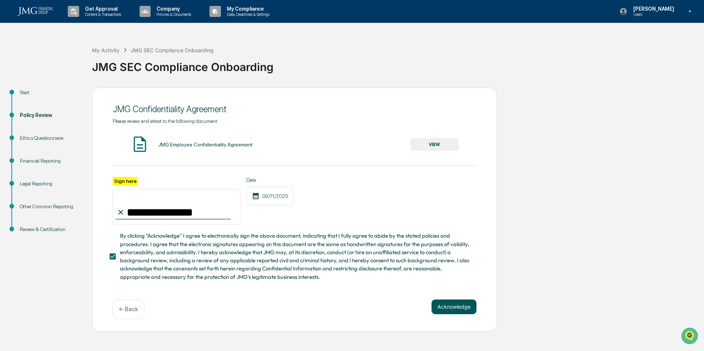
click at [458, 311] on button "Acknowledge" at bounding box center [454, 307] width 45 height 15
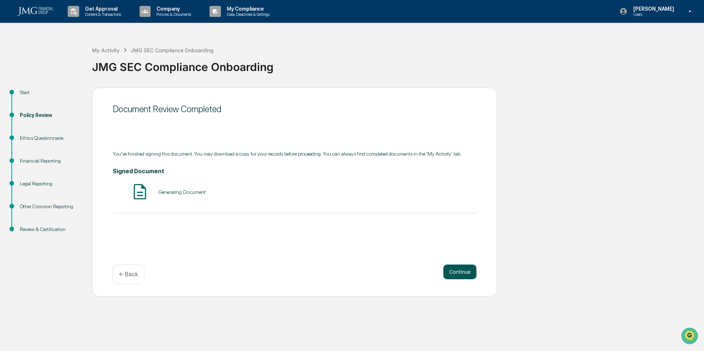
click at [458, 273] on button "Continue" at bounding box center [459, 272] width 33 height 15
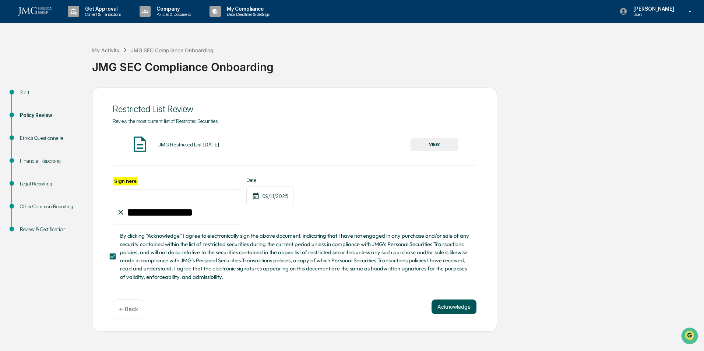
click at [461, 310] on button "Acknowledge" at bounding box center [454, 307] width 45 height 15
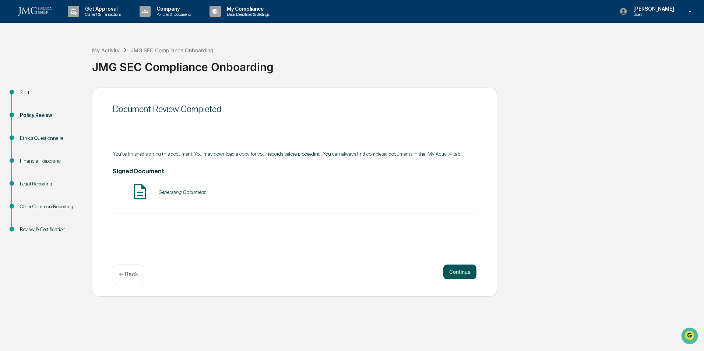
click at [458, 276] on button "Continue" at bounding box center [459, 272] width 33 height 15
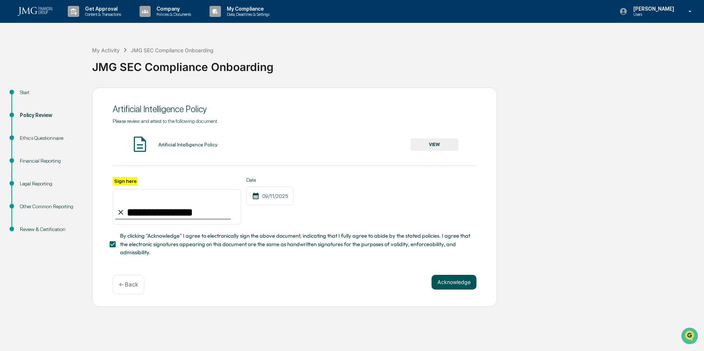
click at [454, 282] on button "Acknowledge" at bounding box center [454, 282] width 45 height 15
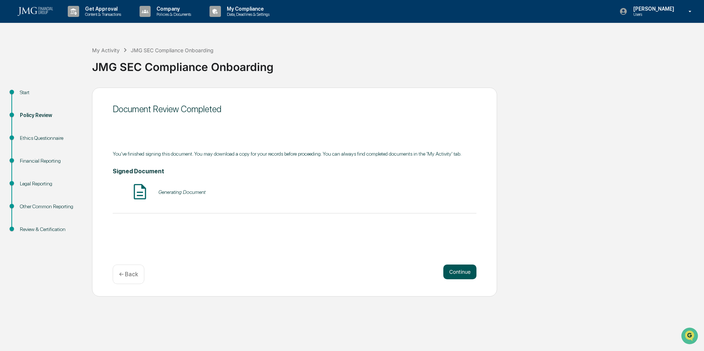
click at [455, 271] on button "Continue" at bounding box center [459, 272] width 33 height 15
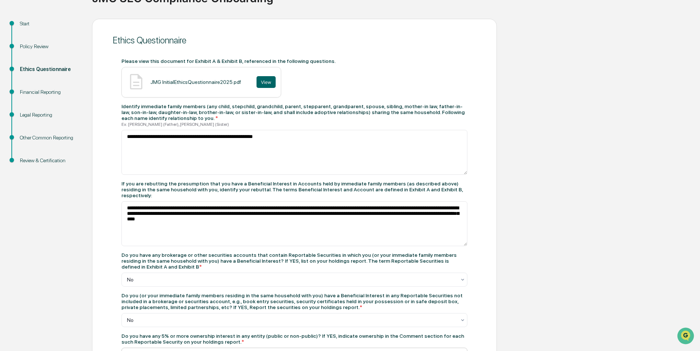
scroll to position [147, 0]
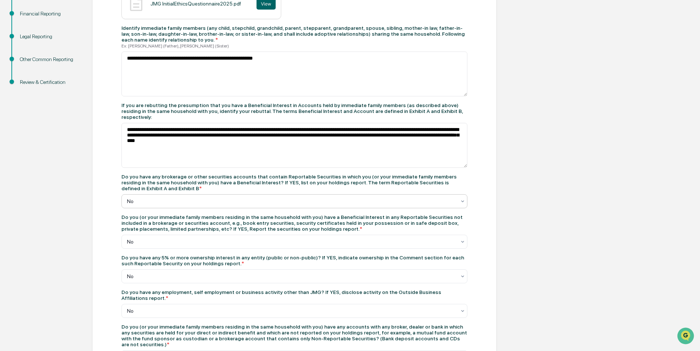
click at [203, 198] on div at bounding box center [291, 201] width 329 height 7
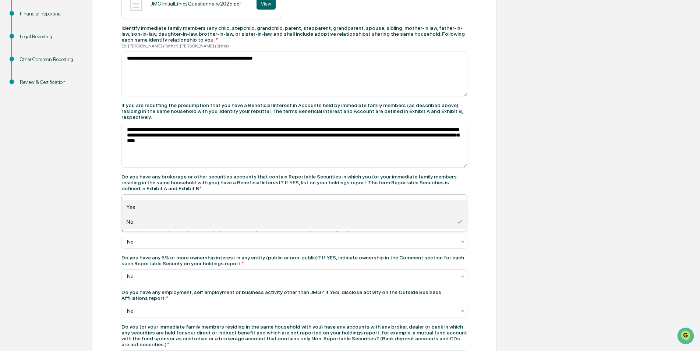
click at [165, 212] on div "Yes" at bounding box center [294, 207] width 345 height 15
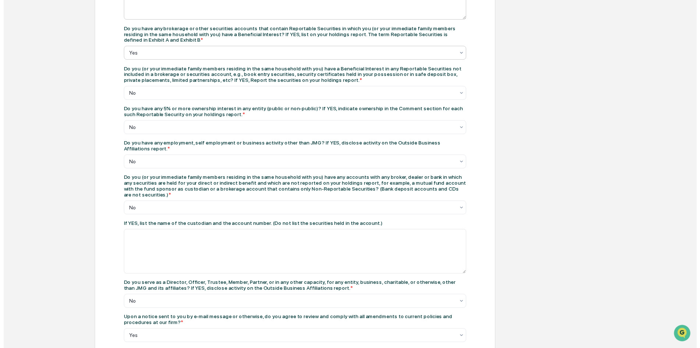
scroll to position [314, 0]
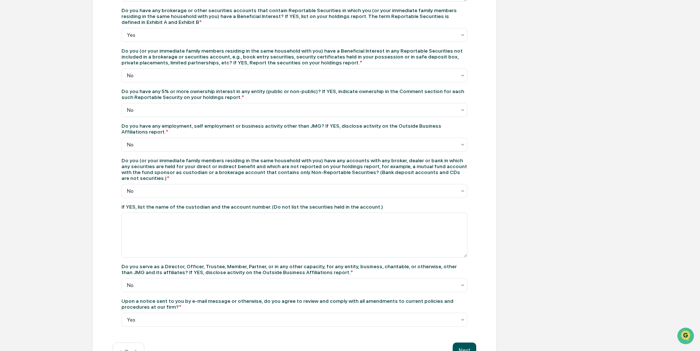
click at [467, 343] on button "Next" at bounding box center [465, 350] width 24 height 15
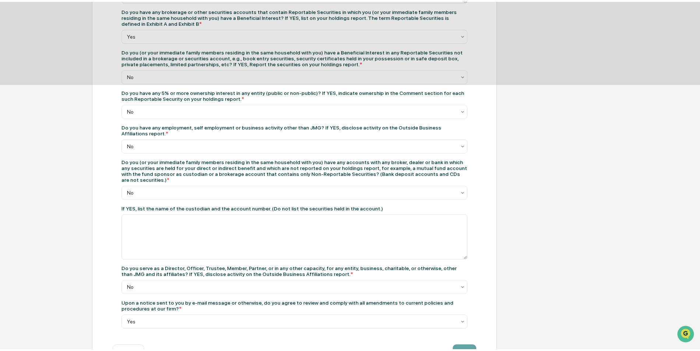
scroll to position [0, 0]
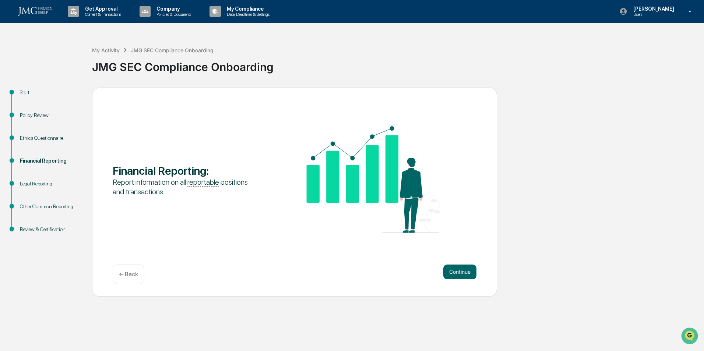
click at [131, 272] on p "← Back" at bounding box center [128, 274] width 19 height 7
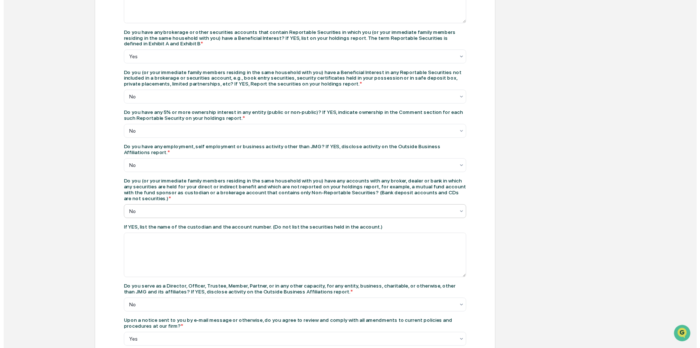
scroll to position [314, 0]
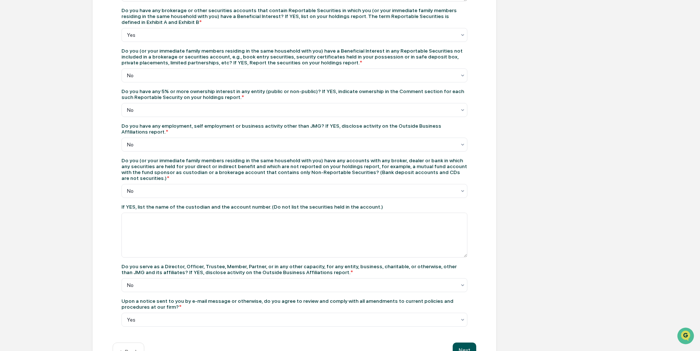
click at [469, 343] on button "Next" at bounding box center [465, 350] width 24 height 15
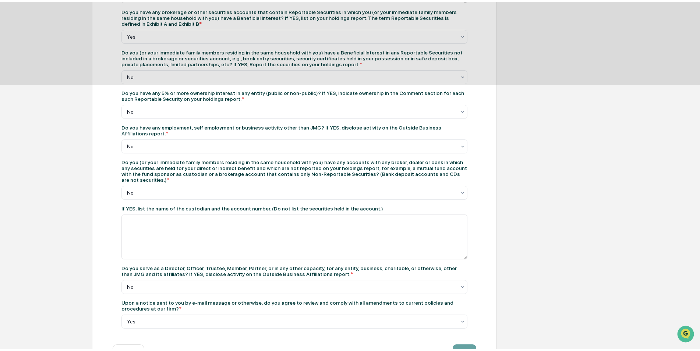
scroll to position [0, 0]
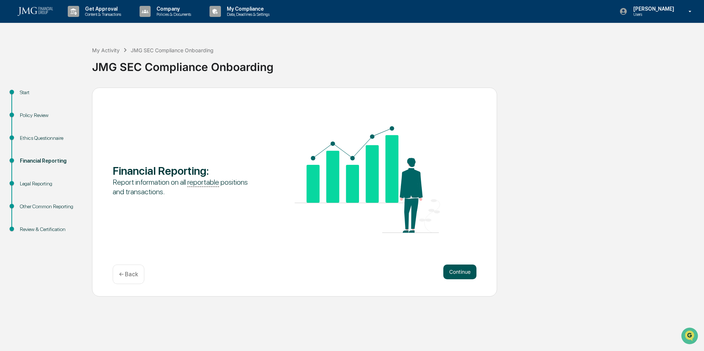
click at [455, 275] on button "Continue" at bounding box center [459, 272] width 33 height 15
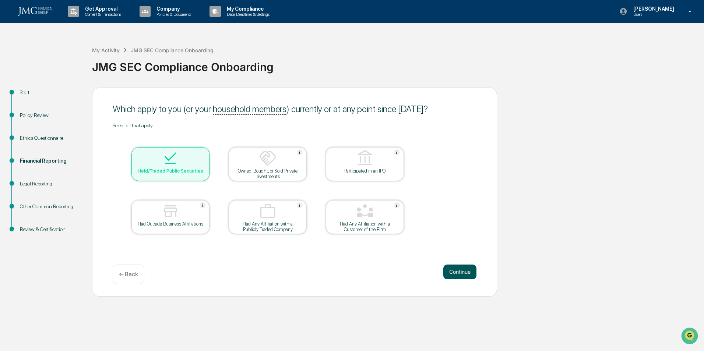
click at [456, 275] on button "Continue" at bounding box center [459, 272] width 33 height 15
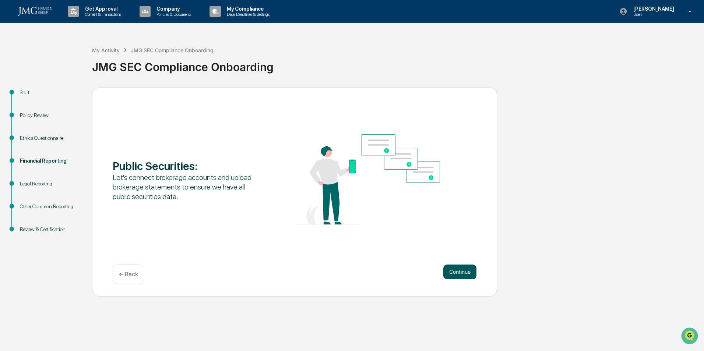
click at [455, 274] on button "Continue" at bounding box center [459, 272] width 33 height 15
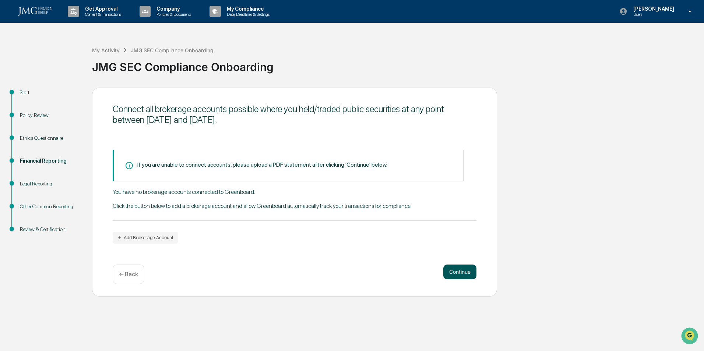
click at [456, 272] on button "Continue" at bounding box center [459, 272] width 33 height 15
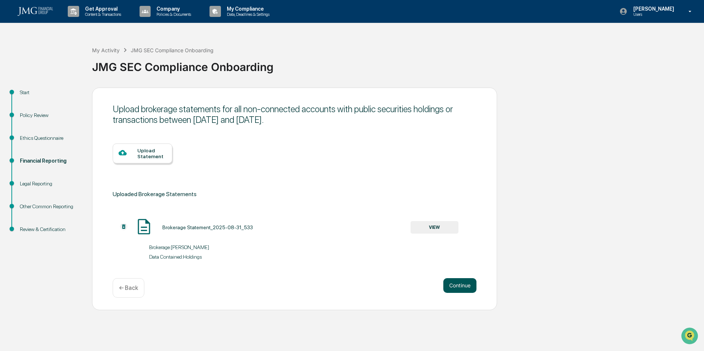
click at [461, 279] on button "Continue" at bounding box center [459, 285] width 33 height 15
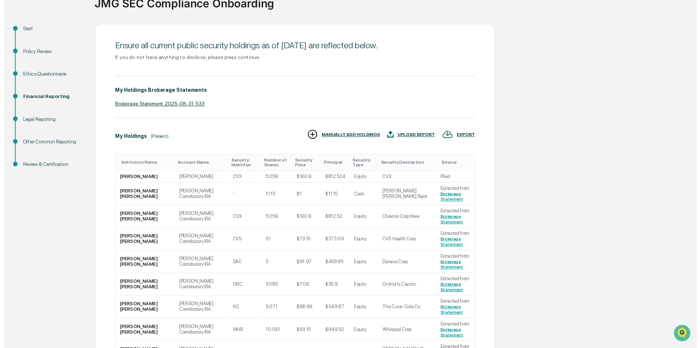
scroll to position [166, 0]
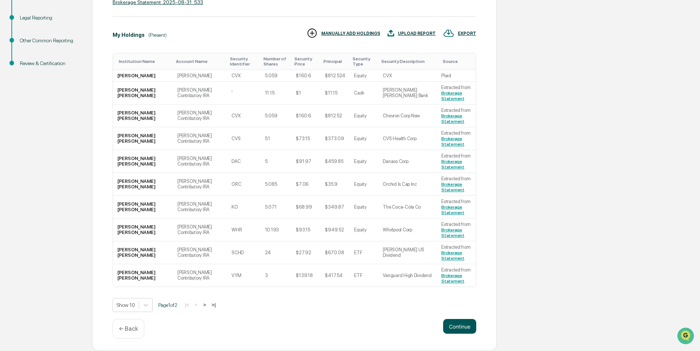
click at [474, 327] on button "Continue" at bounding box center [459, 326] width 33 height 15
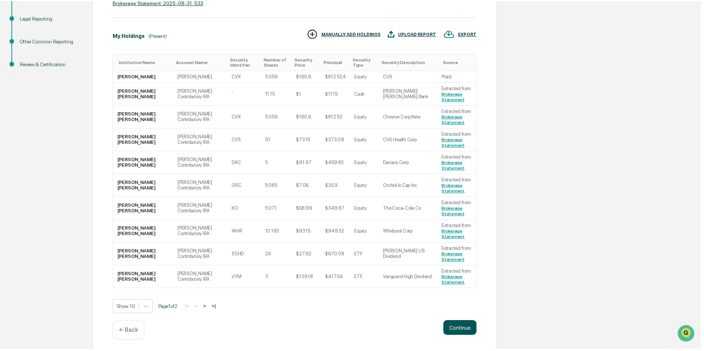
scroll to position [0, 0]
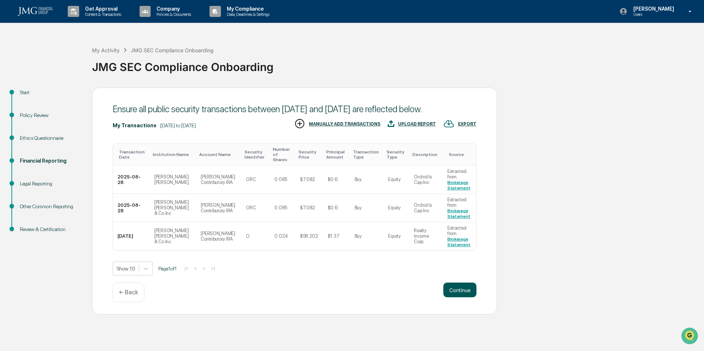
click at [465, 295] on button "Continue" at bounding box center [459, 290] width 33 height 15
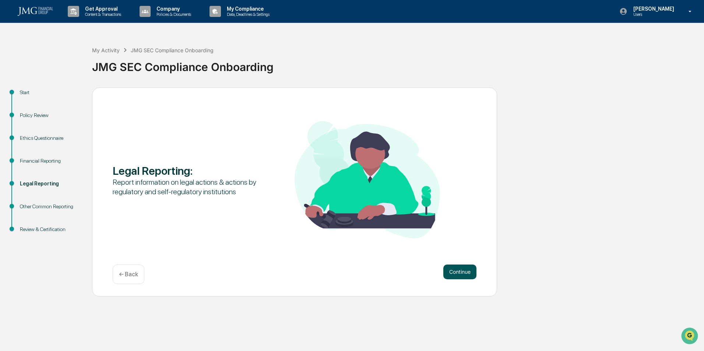
click at [467, 267] on button "Continue" at bounding box center [459, 272] width 33 height 15
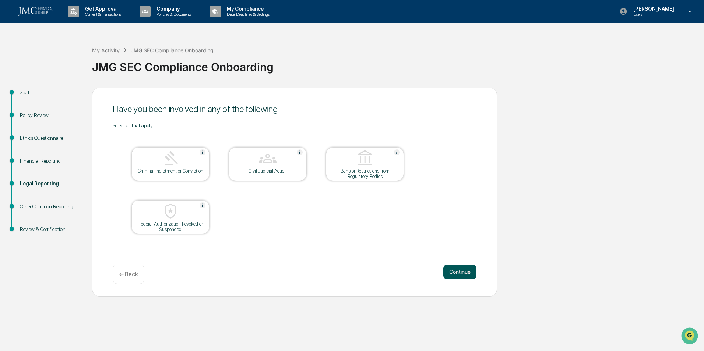
click at [465, 276] on button "Continue" at bounding box center [459, 272] width 33 height 15
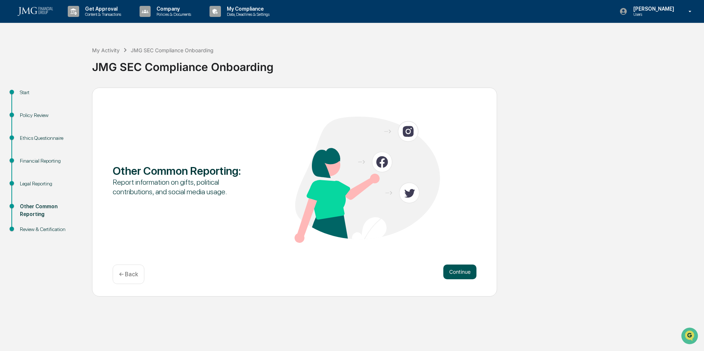
click at [468, 272] on button "Continue" at bounding box center [459, 272] width 33 height 15
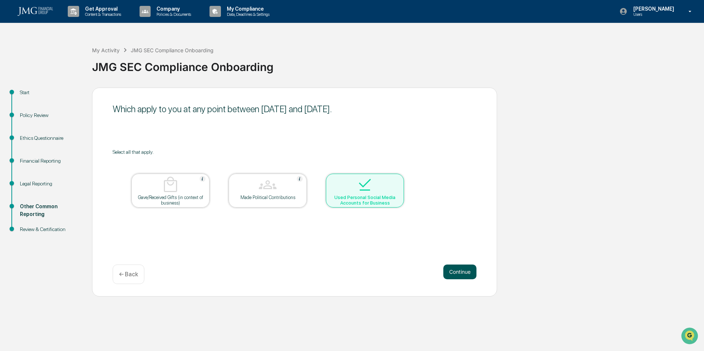
click at [464, 271] on button "Continue" at bounding box center [459, 272] width 33 height 15
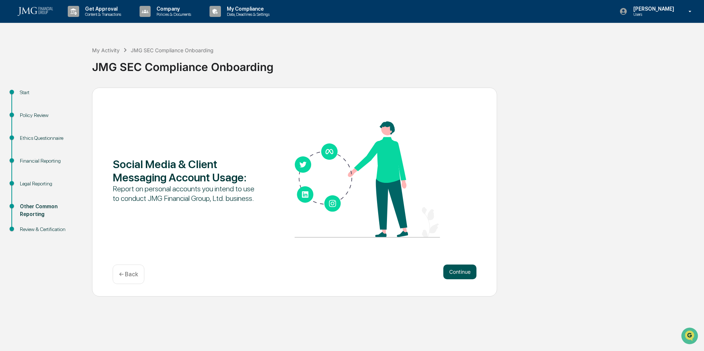
click at [448, 268] on button "Continue" at bounding box center [459, 272] width 33 height 15
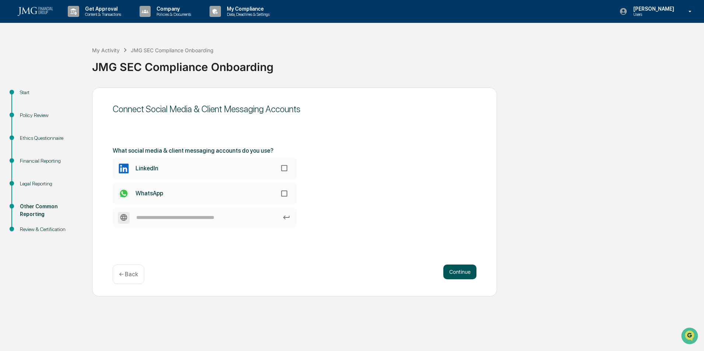
click at [454, 274] on button "Continue" at bounding box center [459, 272] width 33 height 15
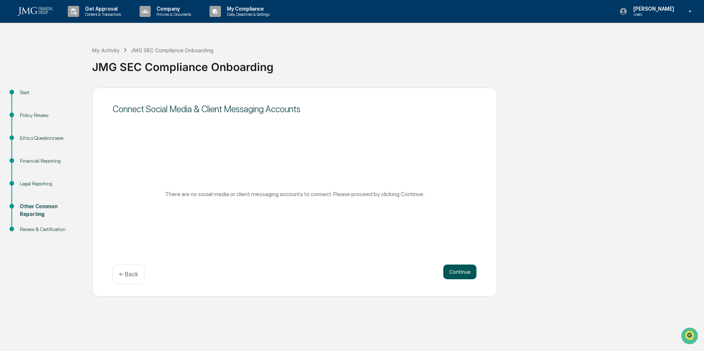
click at [456, 272] on button "Continue" at bounding box center [459, 272] width 33 height 15
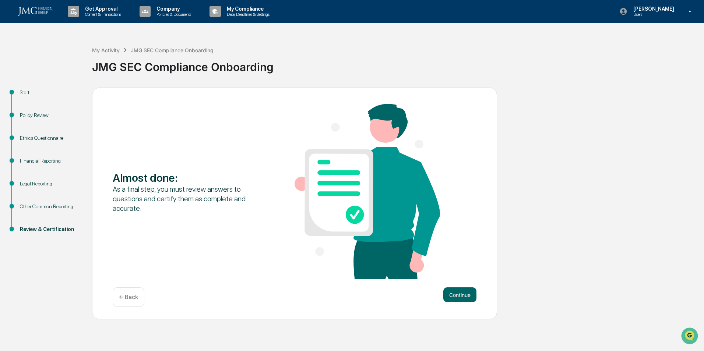
click at [450, 282] on div "Almost done : As a final step, you must review answers to questions and certify…" at bounding box center [294, 204] width 405 height 232
click at [459, 295] on button "Continue" at bounding box center [459, 295] width 33 height 15
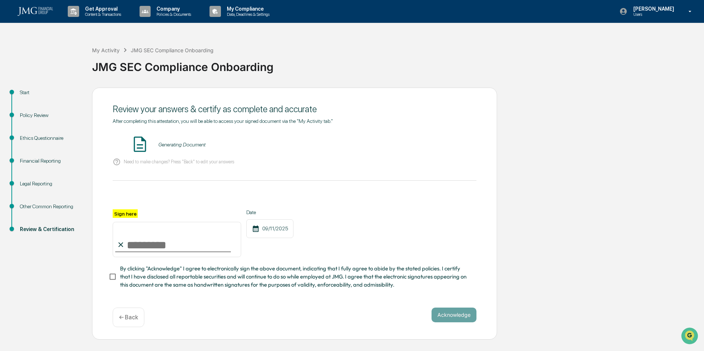
click at [137, 247] on input "Sign here" at bounding box center [177, 239] width 129 height 35
type input "**********"
click at [142, 279] on span "By clicking "Acknowledge" I agree to electronically sign the above document, in…" at bounding box center [295, 277] width 351 height 25
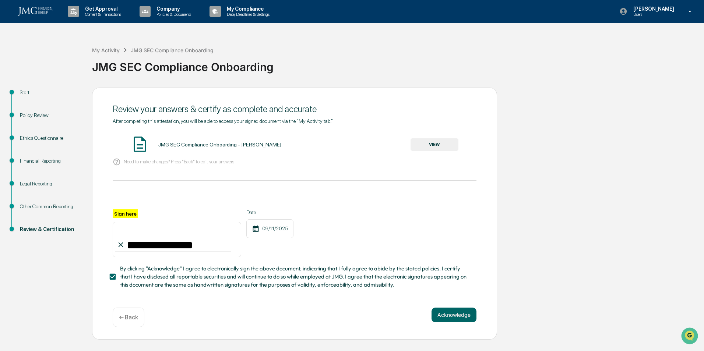
click at [422, 144] on button "VIEW" at bounding box center [435, 144] width 48 height 13
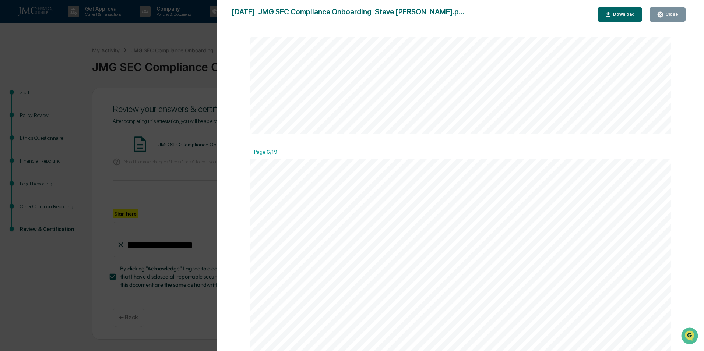
scroll to position [3093, 0]
click at [666, 20] on button "Close" at bounding box center [668, 14] width 36 height 14
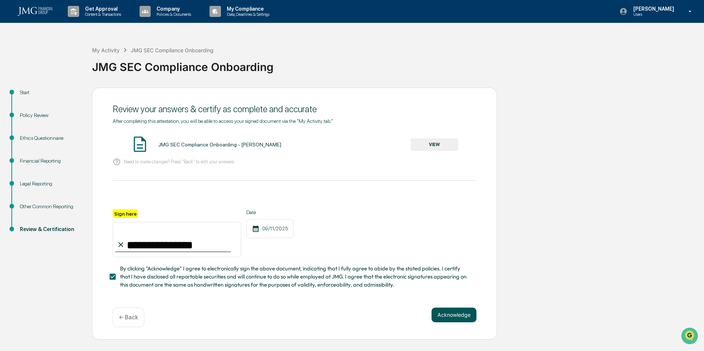
click at [462, 317] on button "Acknowledge" at bounding box center [454, 315] width 45 height 15
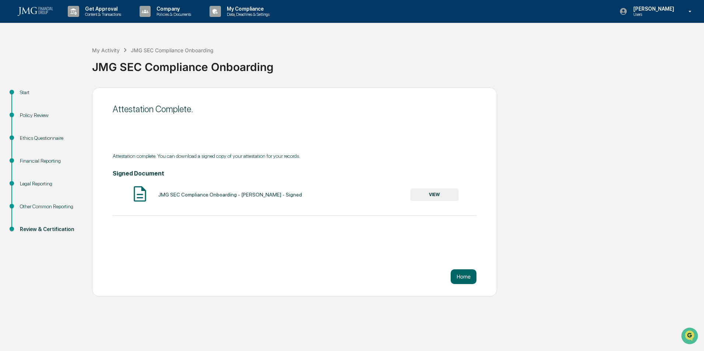
click at [430, 196] on button "VIEW" at bounding box center [435, 195] width 48 height 13
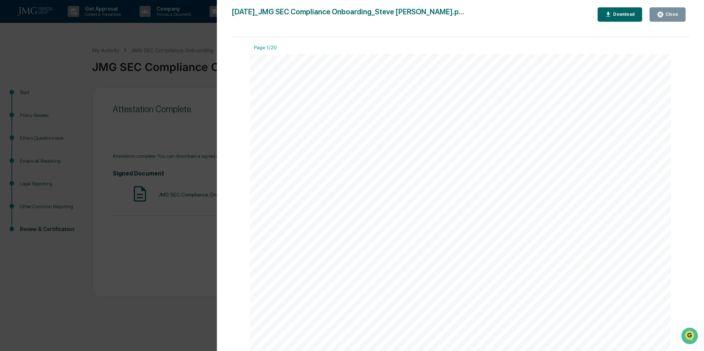
click at [622, 17] on div "Download" at bounding box center [623, 14] width 23 height 5
click at [667, 17] on div "Close" at bounding box center [667, 14] width 21 height 7
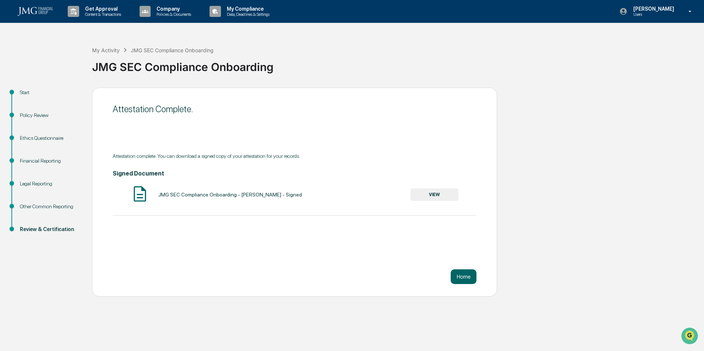
click at [440, 195] on button "VIEW" at bounding box center [435, 195] width 48 height 13
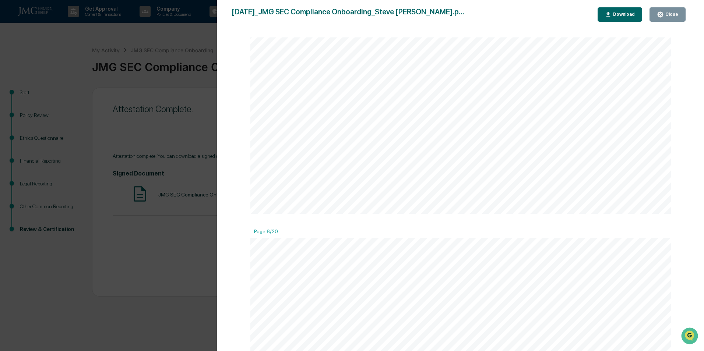
scroll to position [2835, 0]
click at [672, 17] on div "Close" at bounding box center [667, 14] width 21 height 7
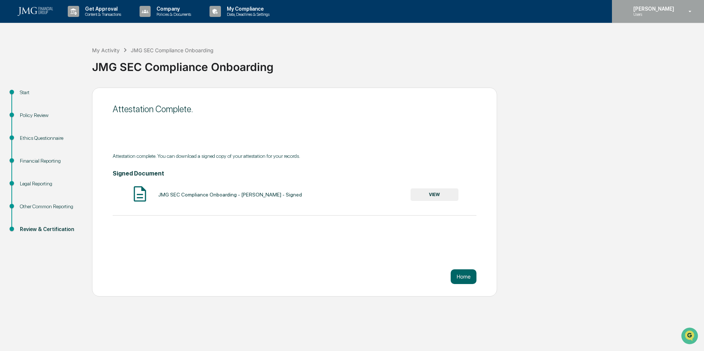
click at [657, 8] on p "[PERSON_NAME]" at bounding box center [652, 9] width 50 height 6
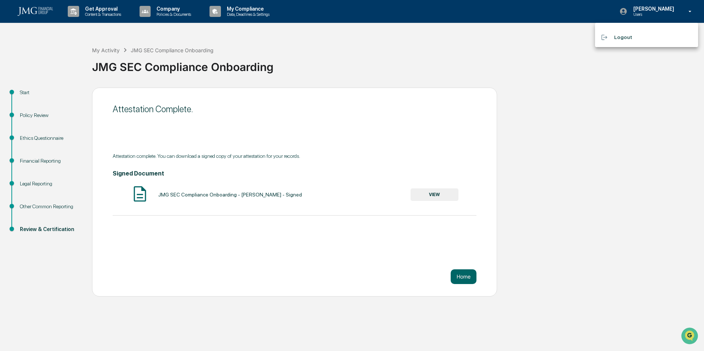
click at [638, 38] on li "Logout" at bounding box center [646, 38] width 103 height 14
